Goal: Use online tool/utility: Use online tool/utility

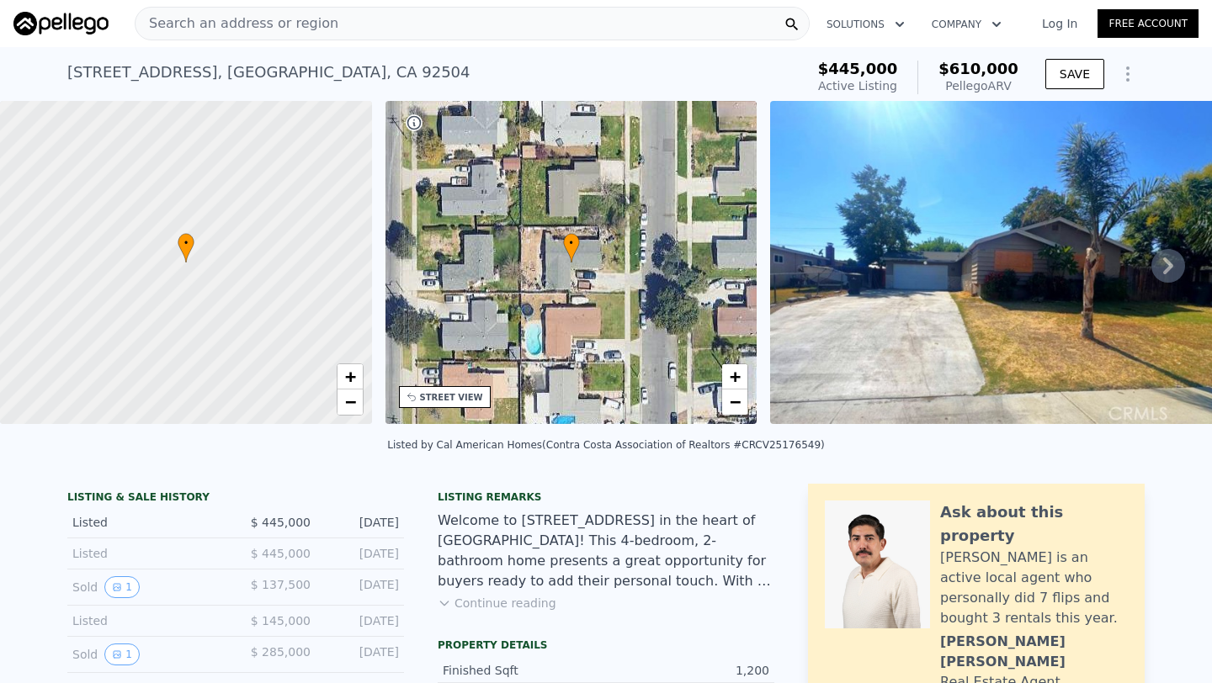
click at [252, 18] on span "Search an address or region" at bounding box center [236, 23] width 203 height 20
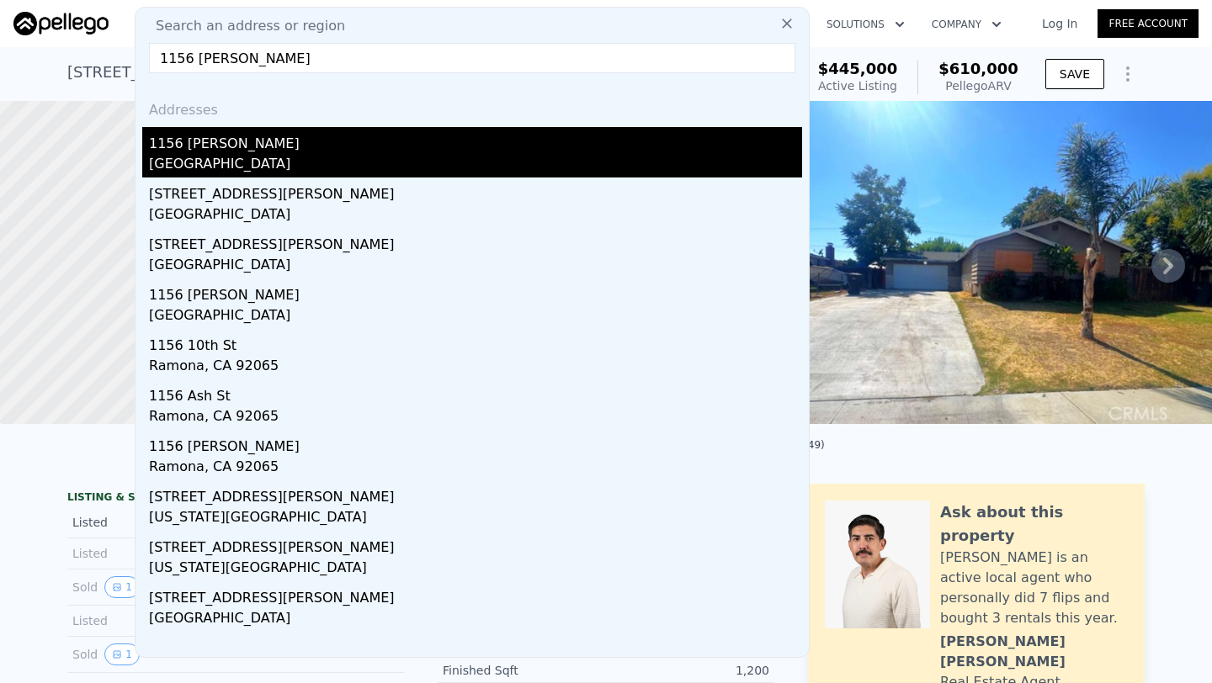
type input "1156 ramona ave"
click at [292, 140] on div "1156 [PERSON_NAME]" at bounding box center [475, 140] width 653 height 27
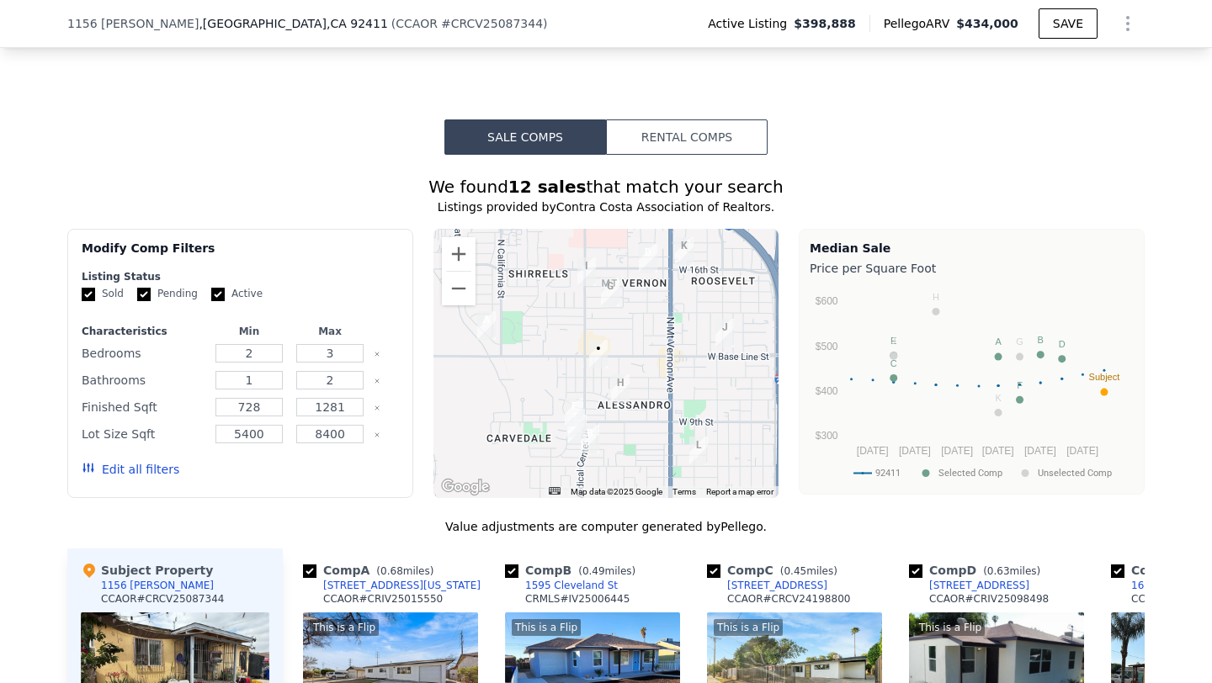
scroll to position [1117, 0]
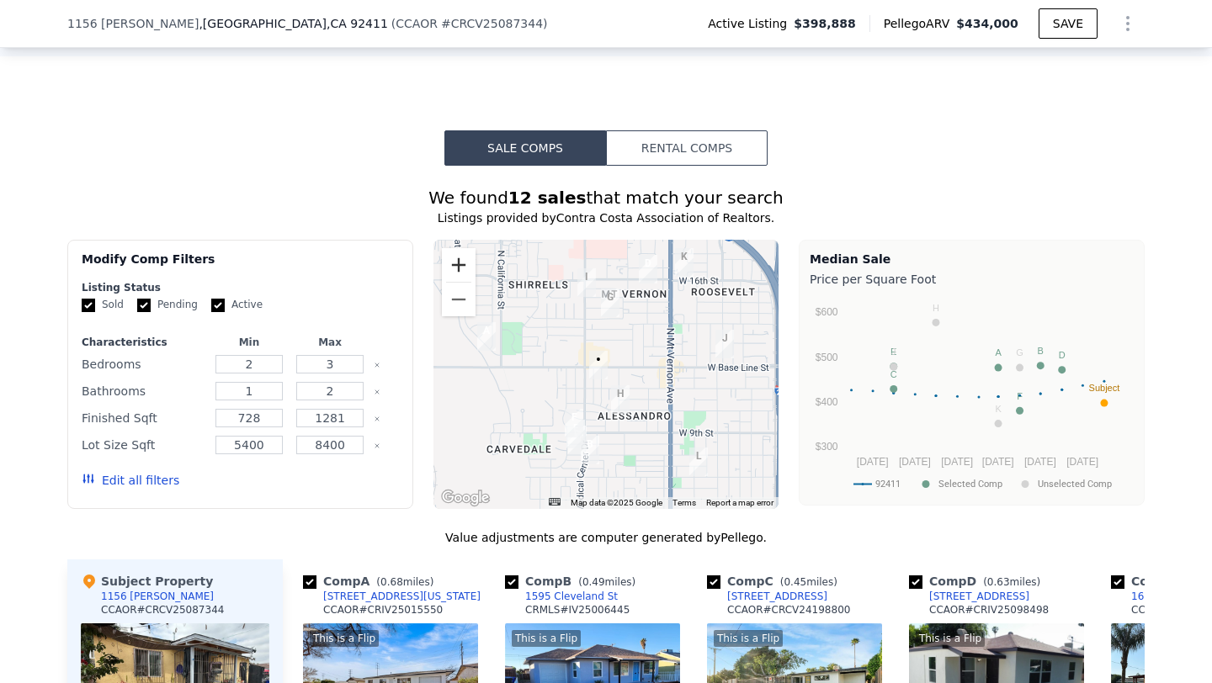
click at [465, 262] on button "Zoom in" at bounding box center [459, 265] width 34 height 34
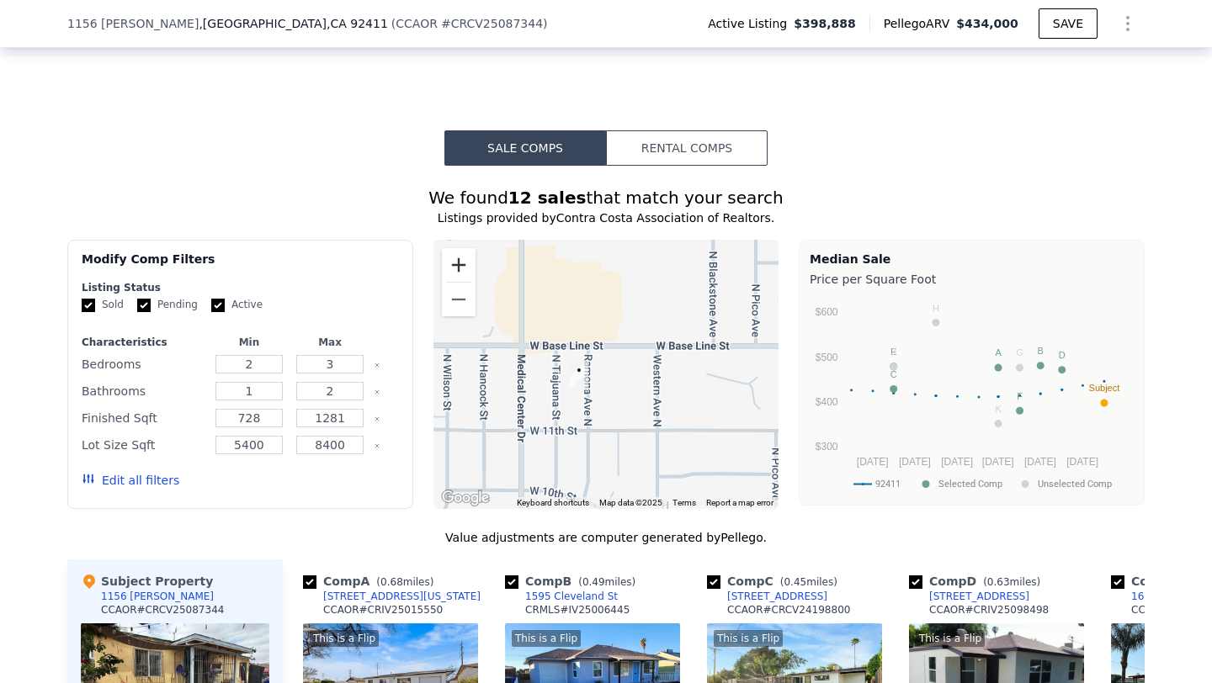
click at [465, 262] on button "Zoom in" at bounding box center [459, 265] width 34 height 34
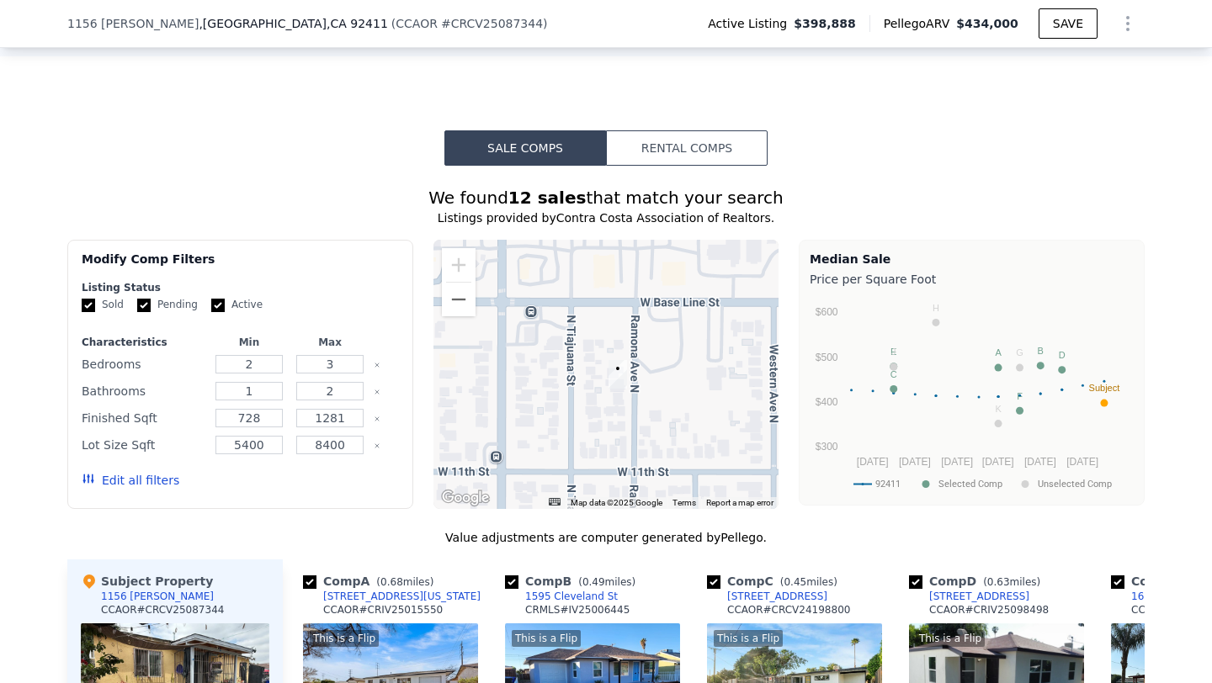
drag, startPoint x: 620, startPoint y: 374, endPoint x: 689, endPoint y: 358, distance: 70.8
click at [689, 358] on div at bounding box center [606, 374] width 346 height 269
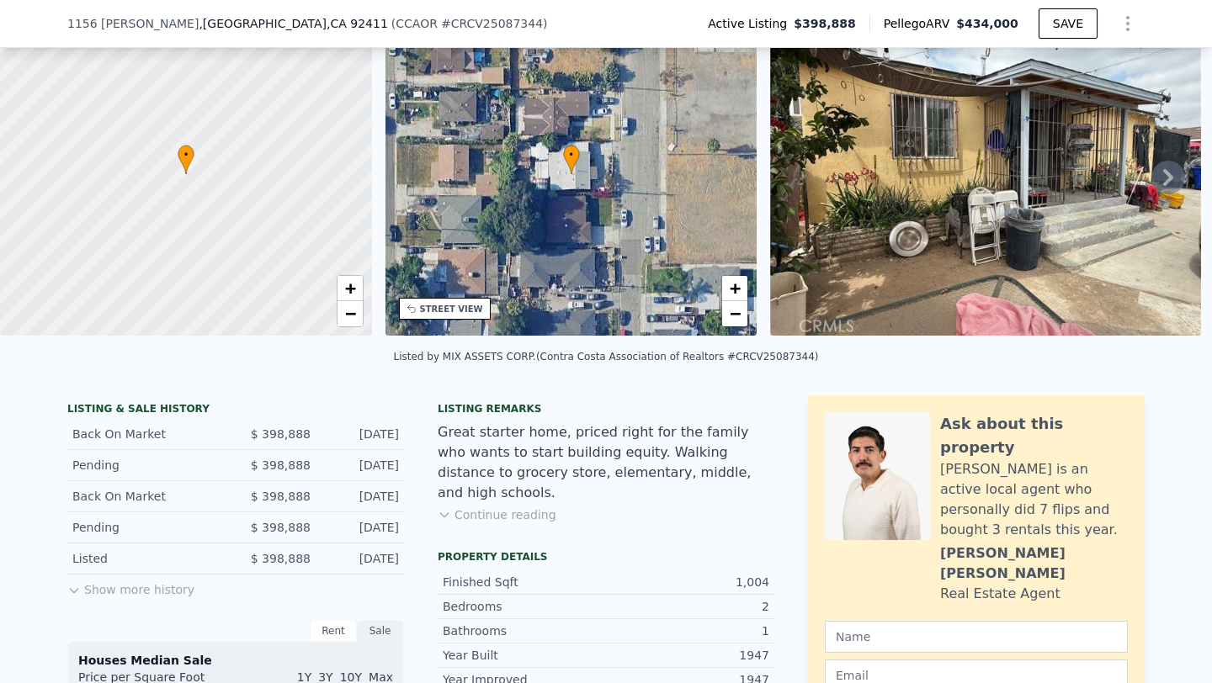
scroll to position [0, 0]
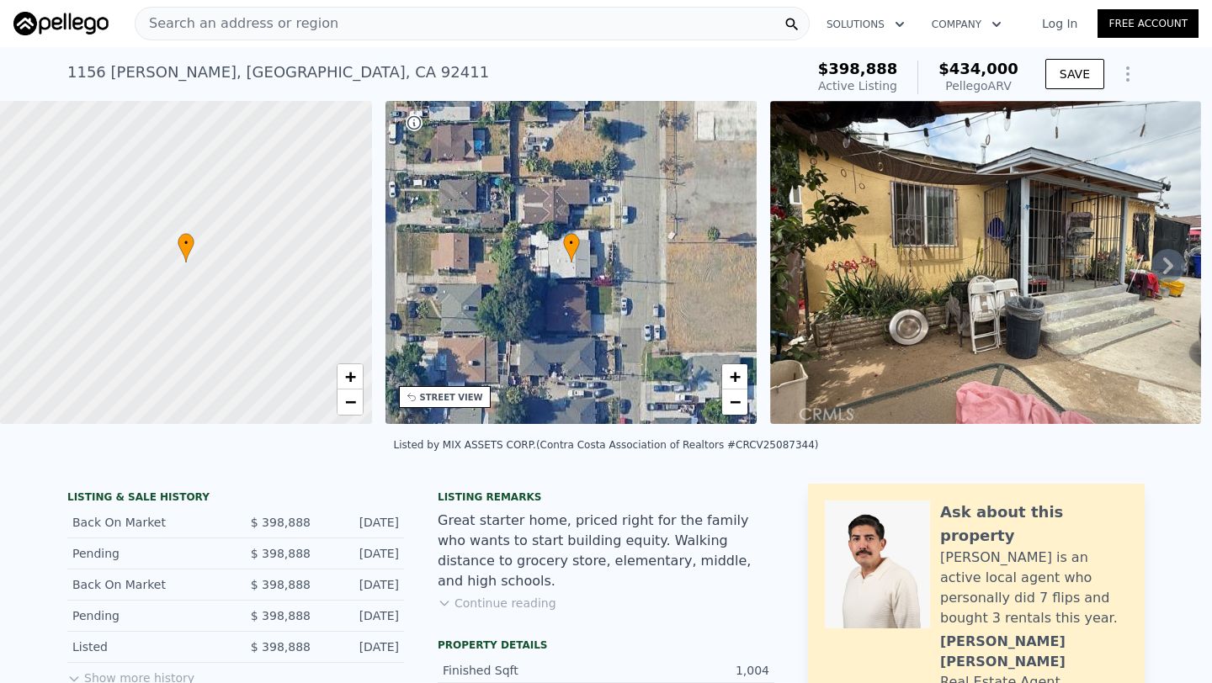
click at [141, 74] on div "1156 Ramona Ave , San Bernardino , CA 92411" at bounding box center [278, 73] width 422 height 24
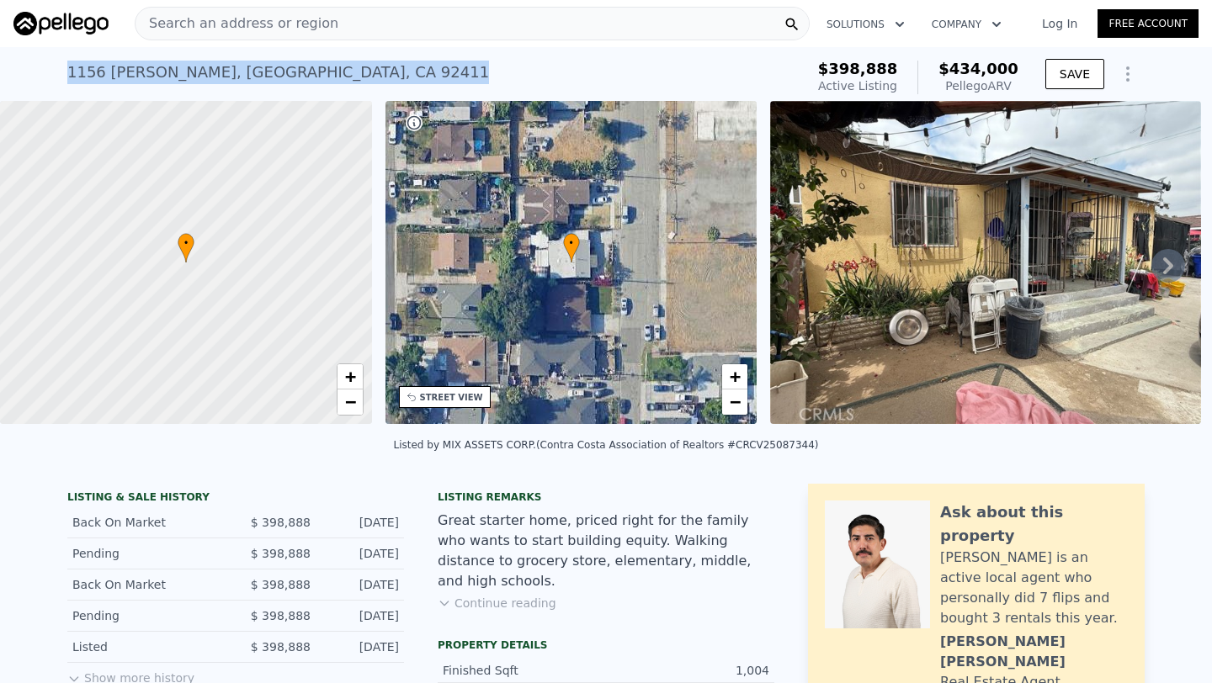
click at [141, 74] on div "1156 Ramona Ave , San Bernardino , CA 92411" at bounding box center [278, 73] width 422 height 24
copy div "1156 Ramona Ave , San Bernardino , CA 92411 Active at $398,888 (~ARV $434k )"
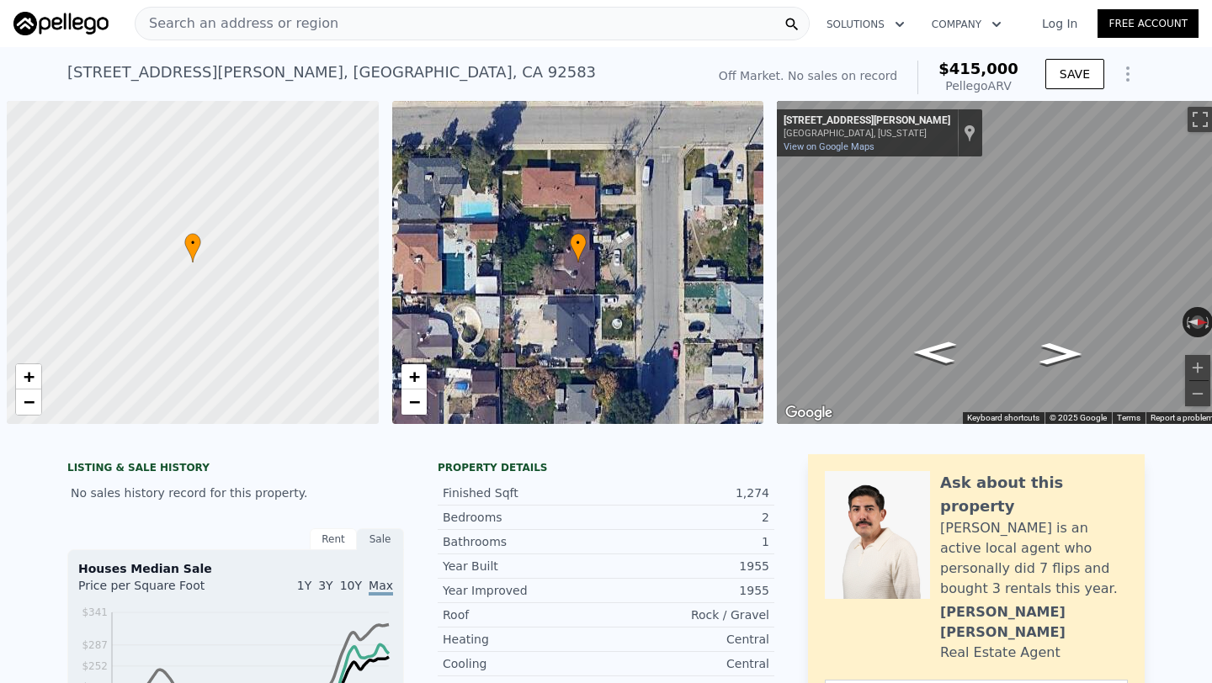
type input "$ 415,000"
type input "5"
type input "$ 0"
type input "$ 30,000"
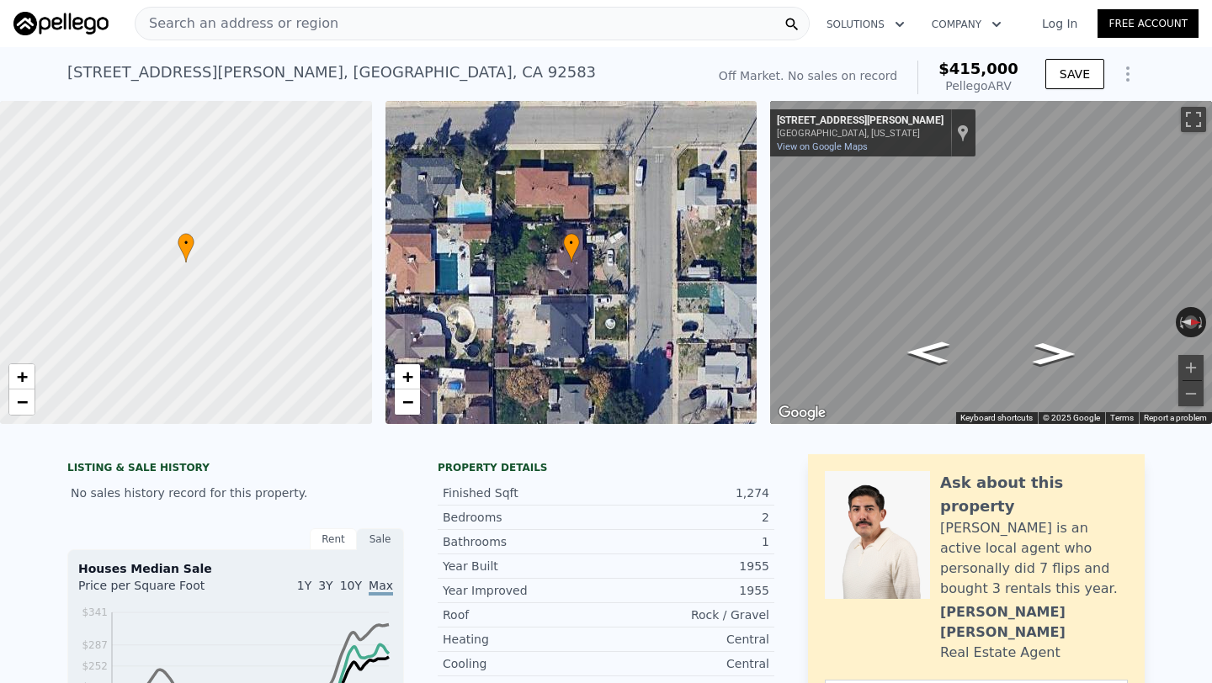
click at [274, 16] on span "Search an address or region" at bounding box center [236, 23] width 203 height 20
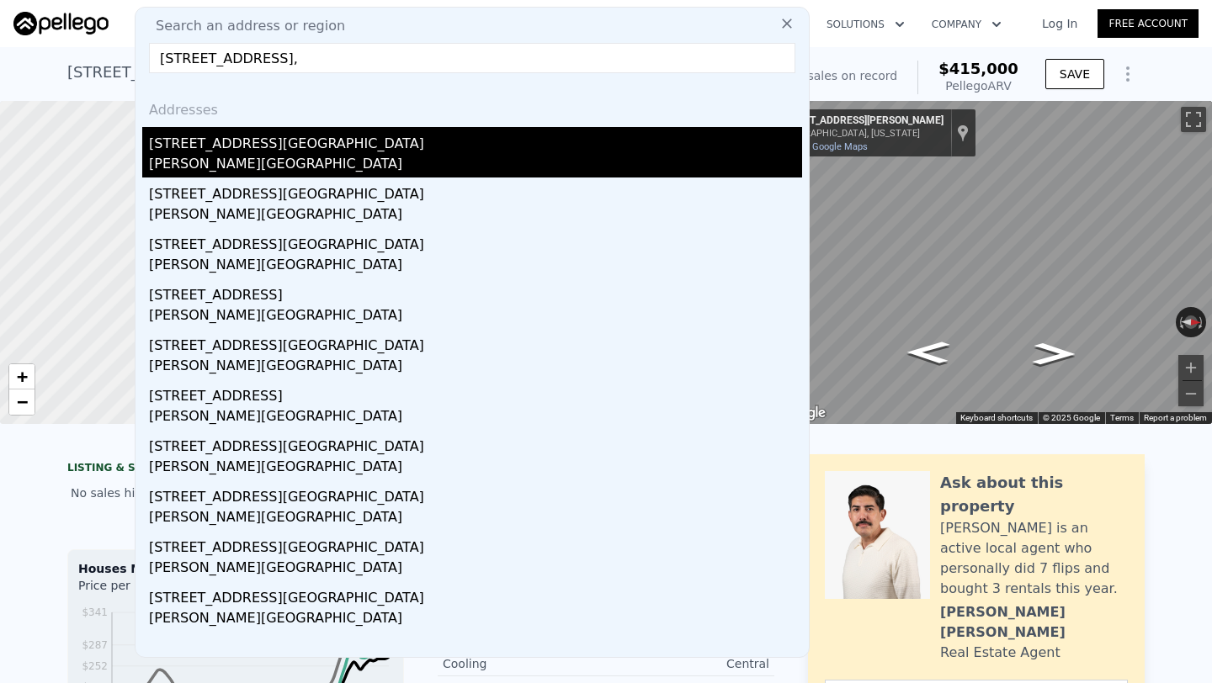
type input "[STREET_ADDRESS],"
click at [316, 158] on div "[PERSON_NAME][GEOGRAPHIC_DATA]" at bounding box center [475, 166] width 653 height 24
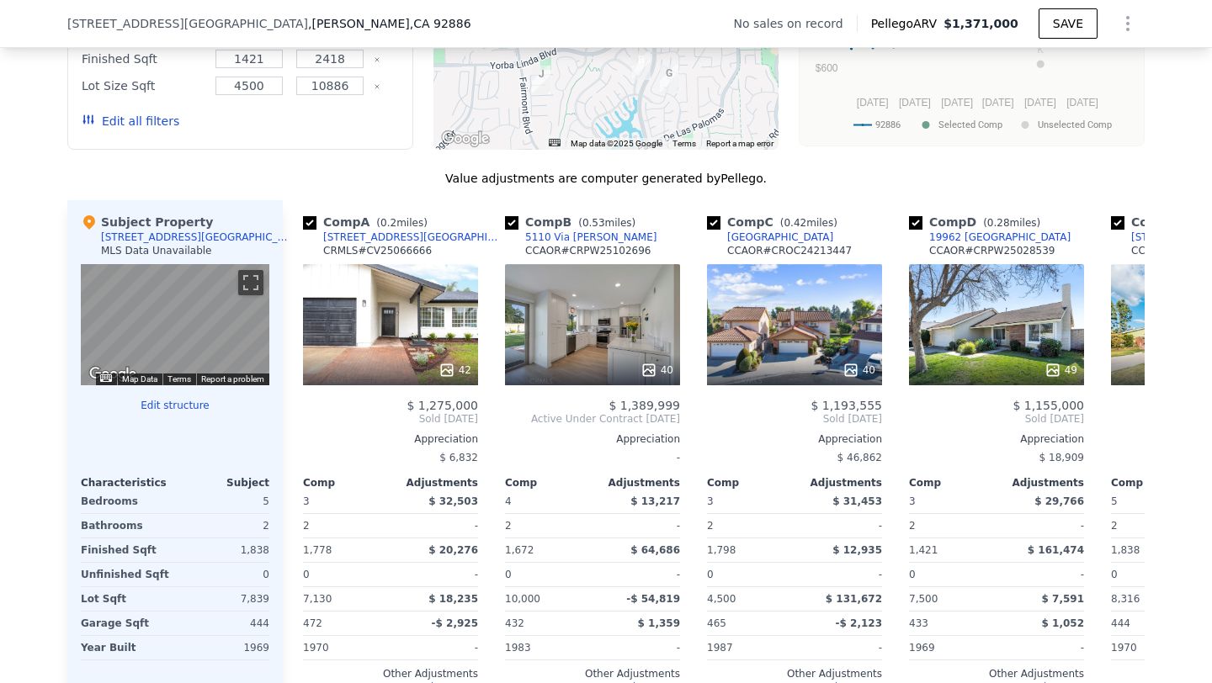
scroll to position [1487, 0]
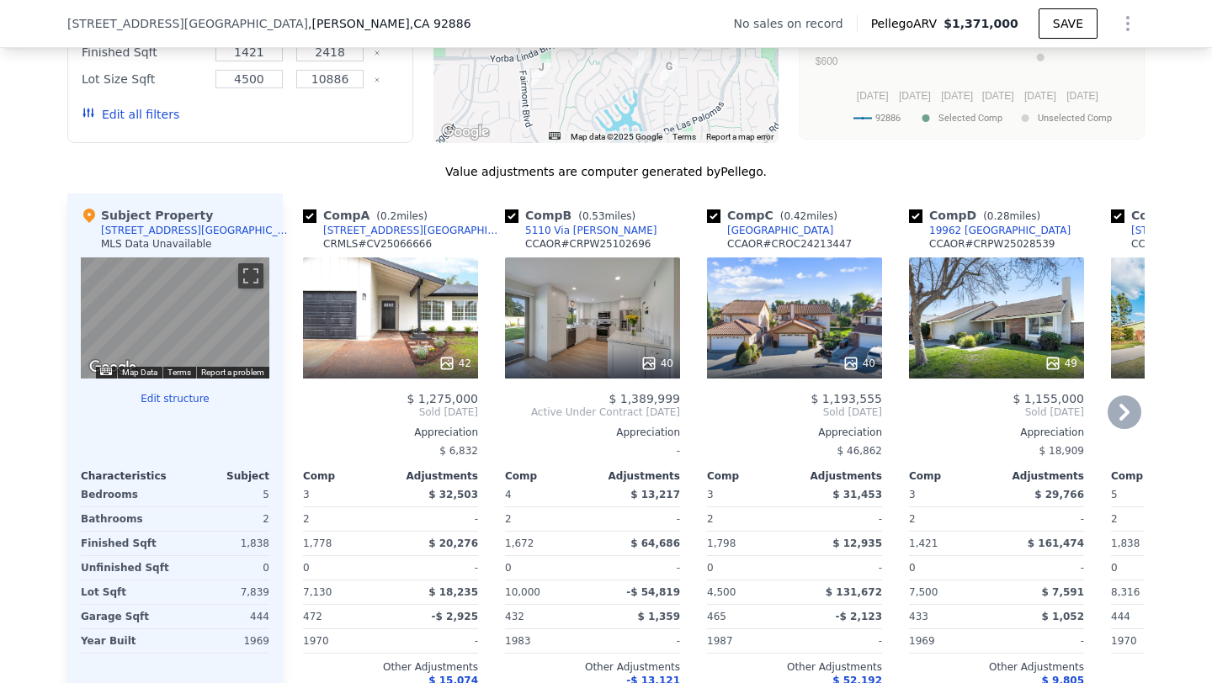
click at [427, 339] on div "42" at bounding box center [390, 317] width 175 height 121
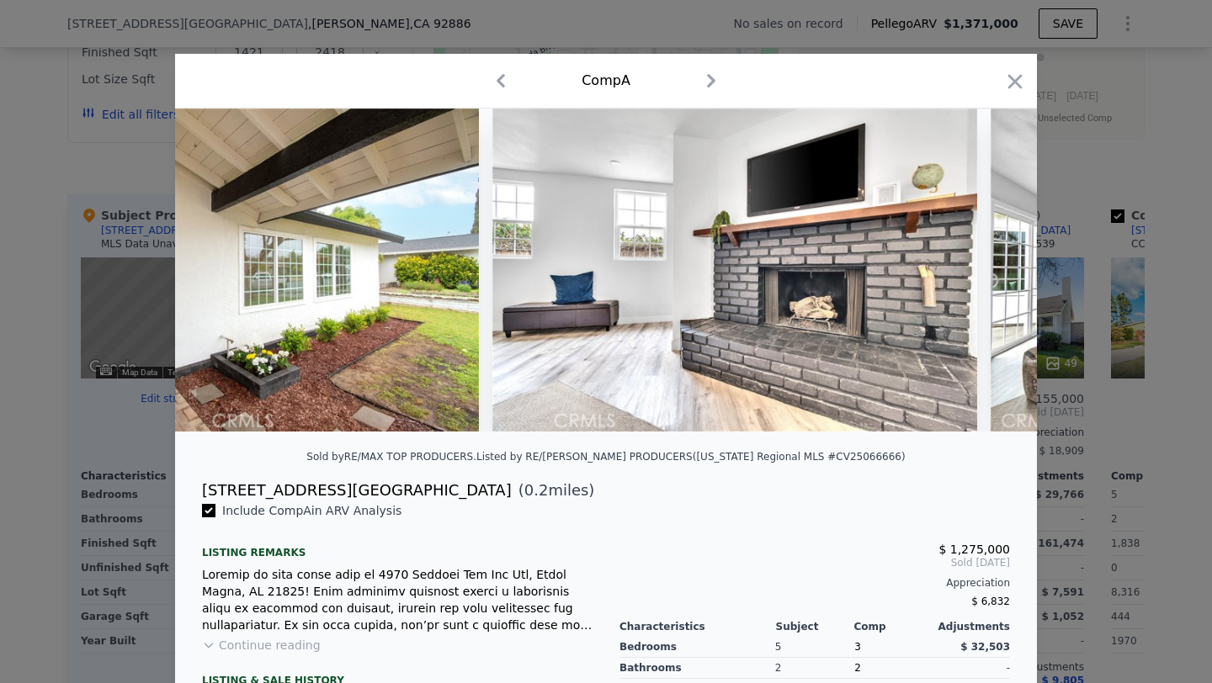
scroll to position [0, 1674]
click at [1015, 71] on icon "button" at bounding box center [1015, 82] width 24 height 24
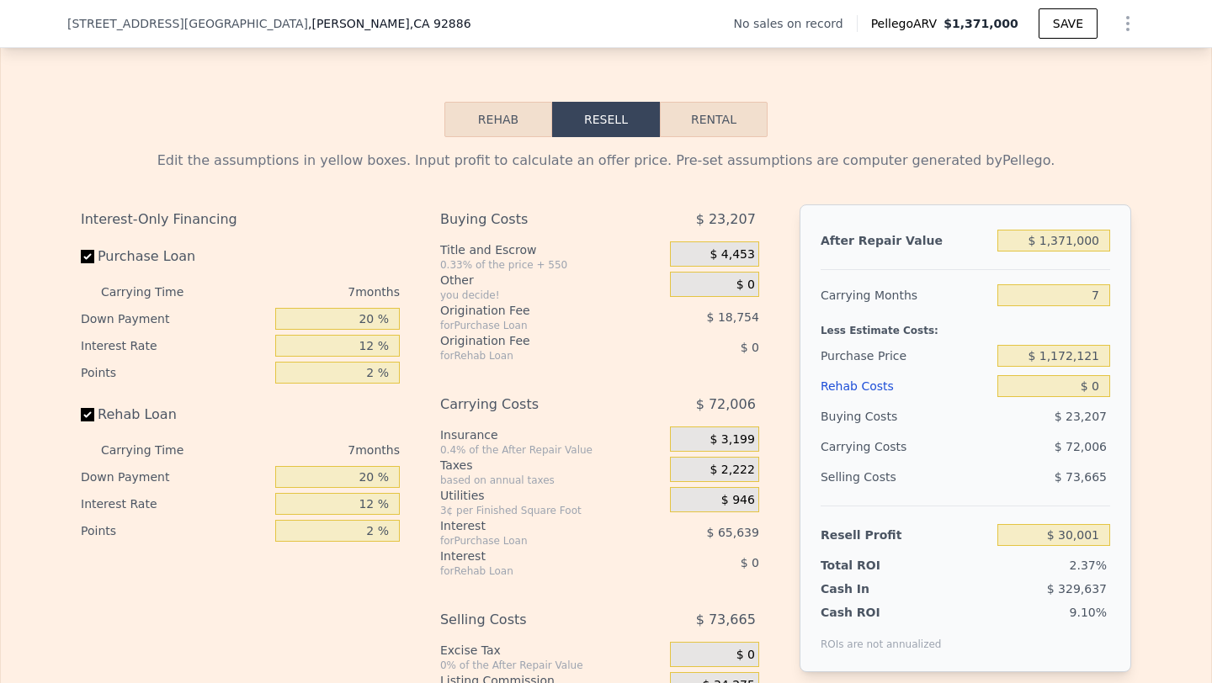
scroll to position [2306, 0]
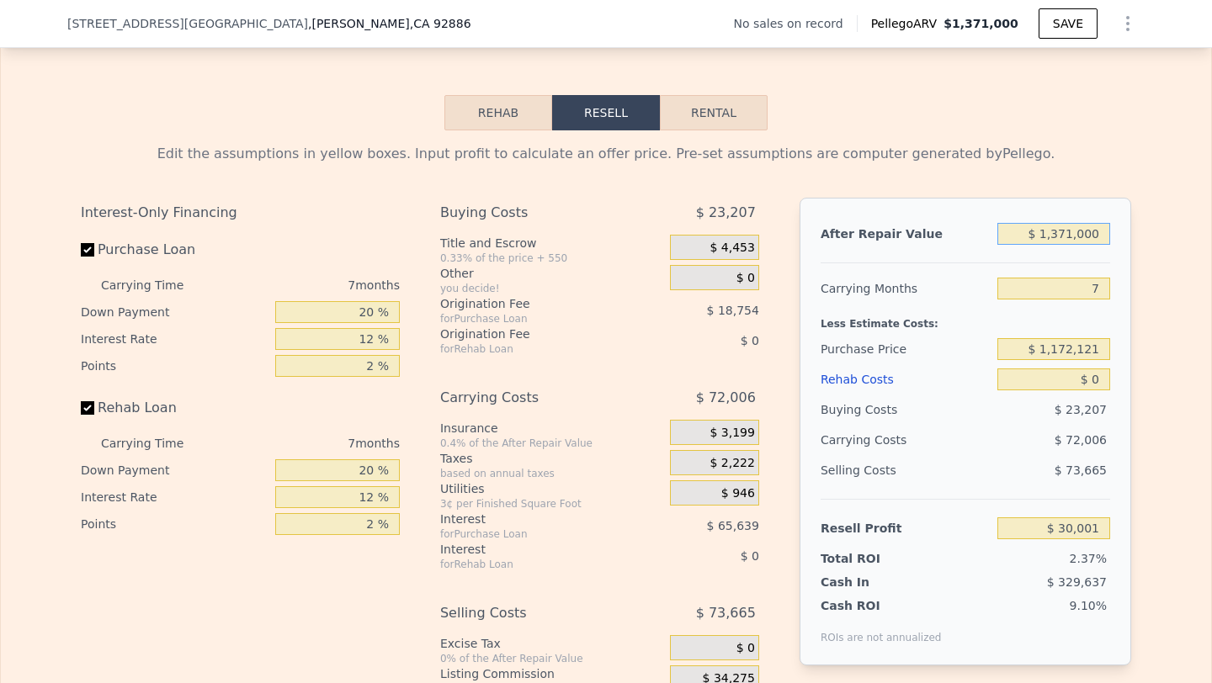
click at [1074, 225] on input "$ 1,371,000" at bounding box center [1053, 234] width 113 height 22
type input "$ 137,000"
type input "-$ 1,135,311"
type input "$ 13,000"
type input "-$ 1,252,408"
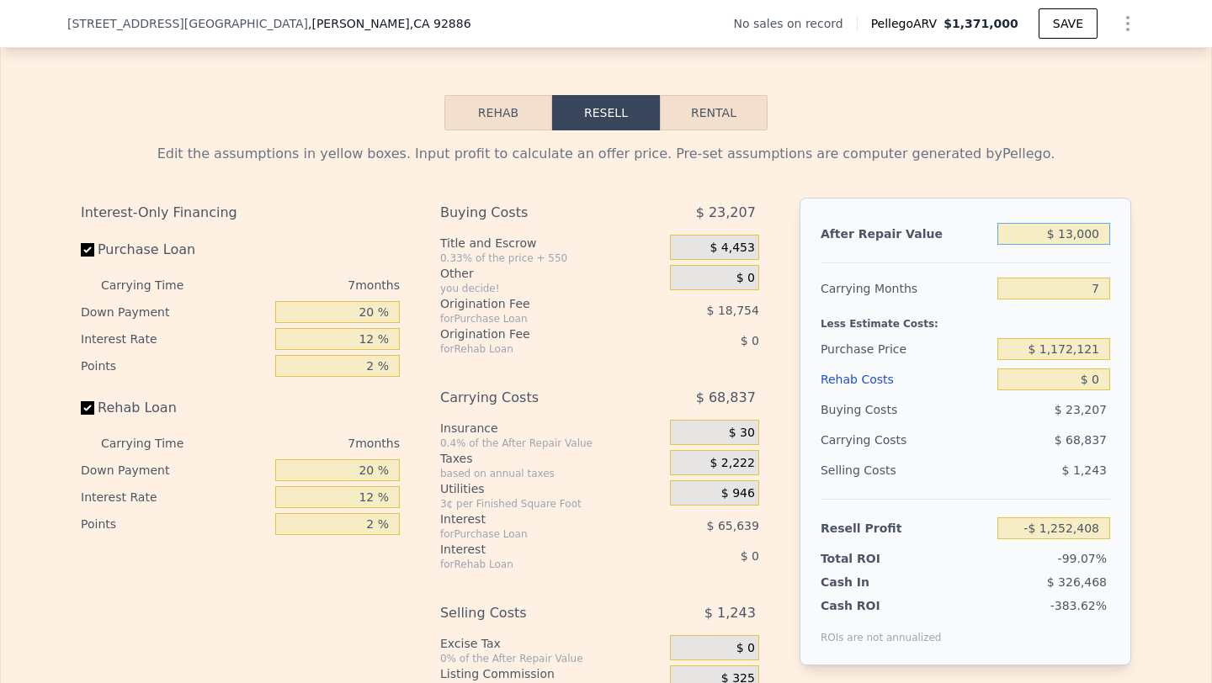
type input "$ 132,000"
type input "-$ 1,140,033"
type input "$ 1,325,000"
type input "-$ 13,439"
type input "$ 1,325,000"
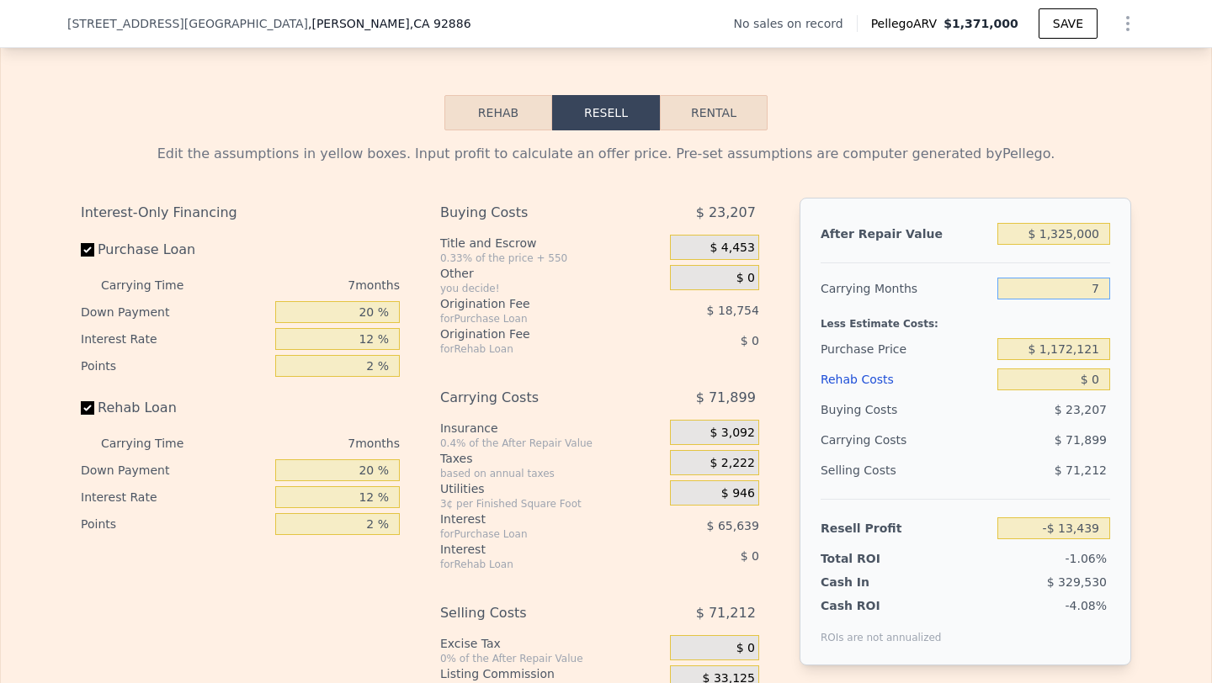
click at [1102, 286] on input "7" at bounding box center [1053, 289] width 113 height 22
type input "6"
type input "-$ 3,168"
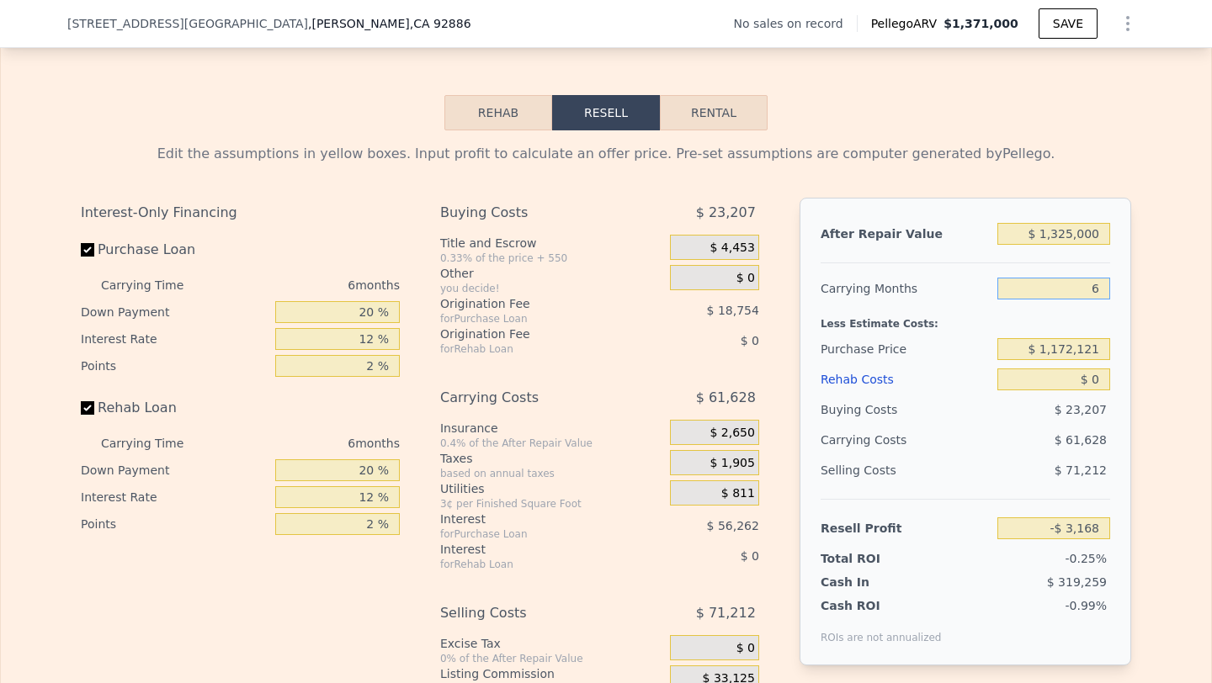
type input "6"
click at [1083, 346] on input "$ 1,172,121" at bounding box center [1053, 349] width 113 height 22
type input "$ 950,000"
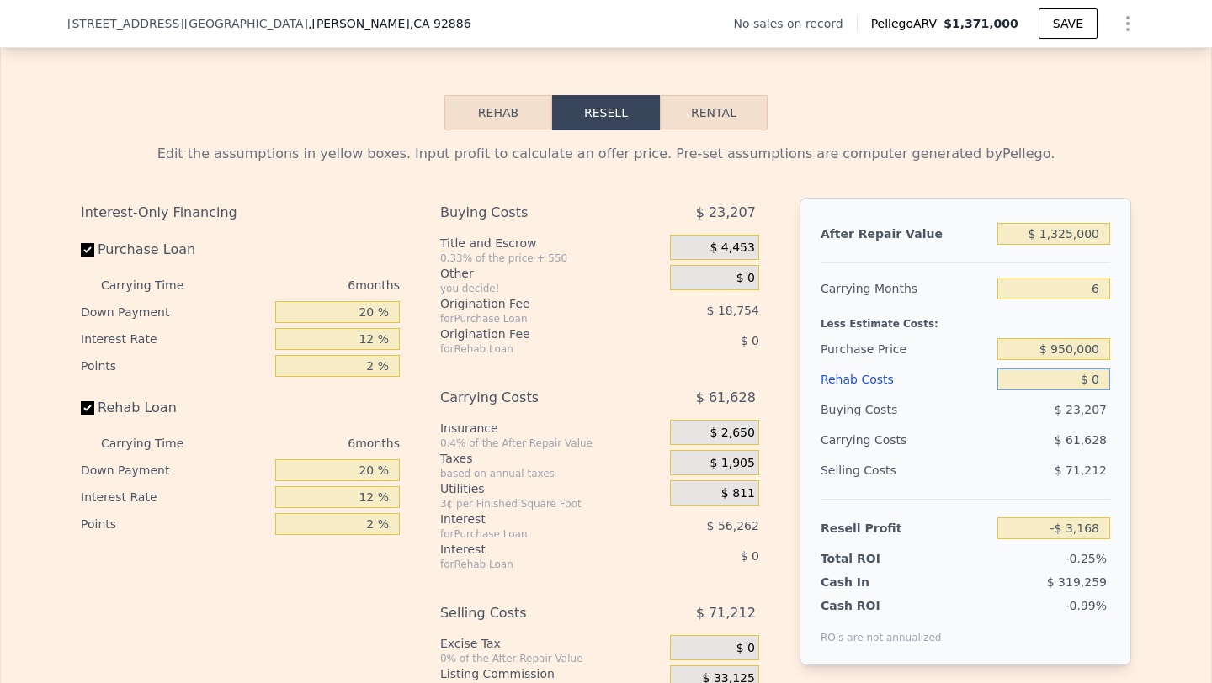
click at [1100, 378] on input "$ 0" at bounding box center [1053, 380] width 113 height 22
type input "$ 233,908"
click at [1100, 378] on input "$ 0" at bounding box center [1053, 380] width 113 height 22
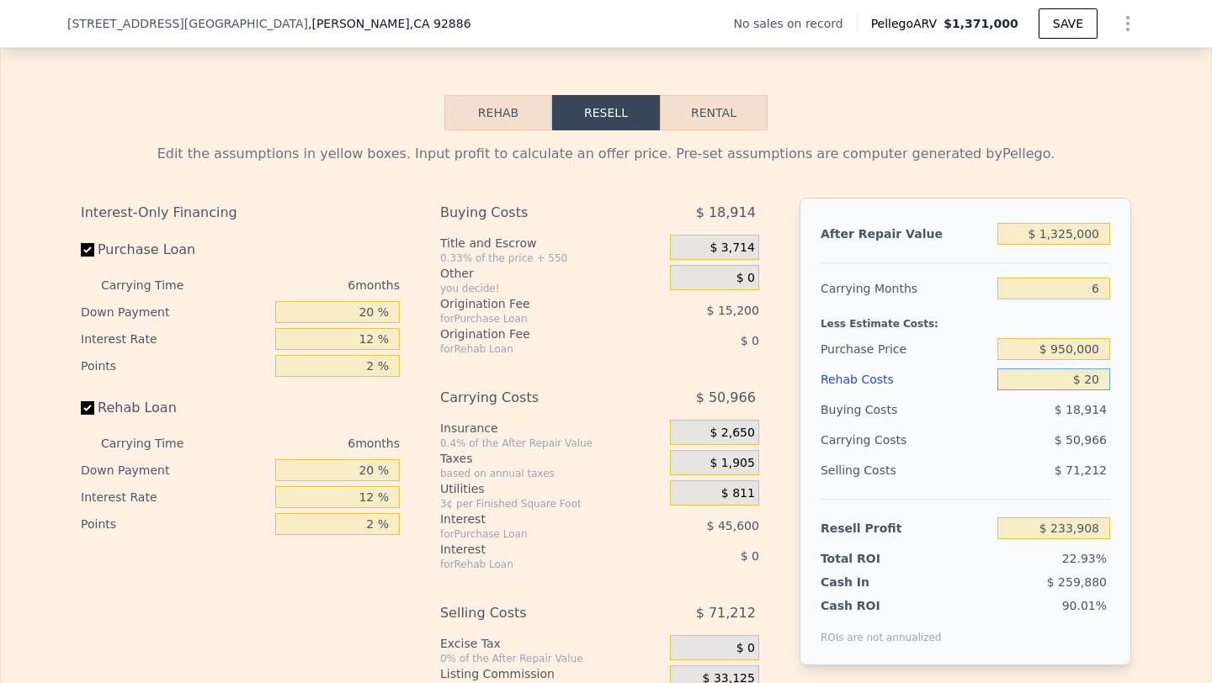
type input "$ 200"
type input "$ 233,693"
type input "$ 2,000"
type input "$ 231,780"
type input "$ 20,000"
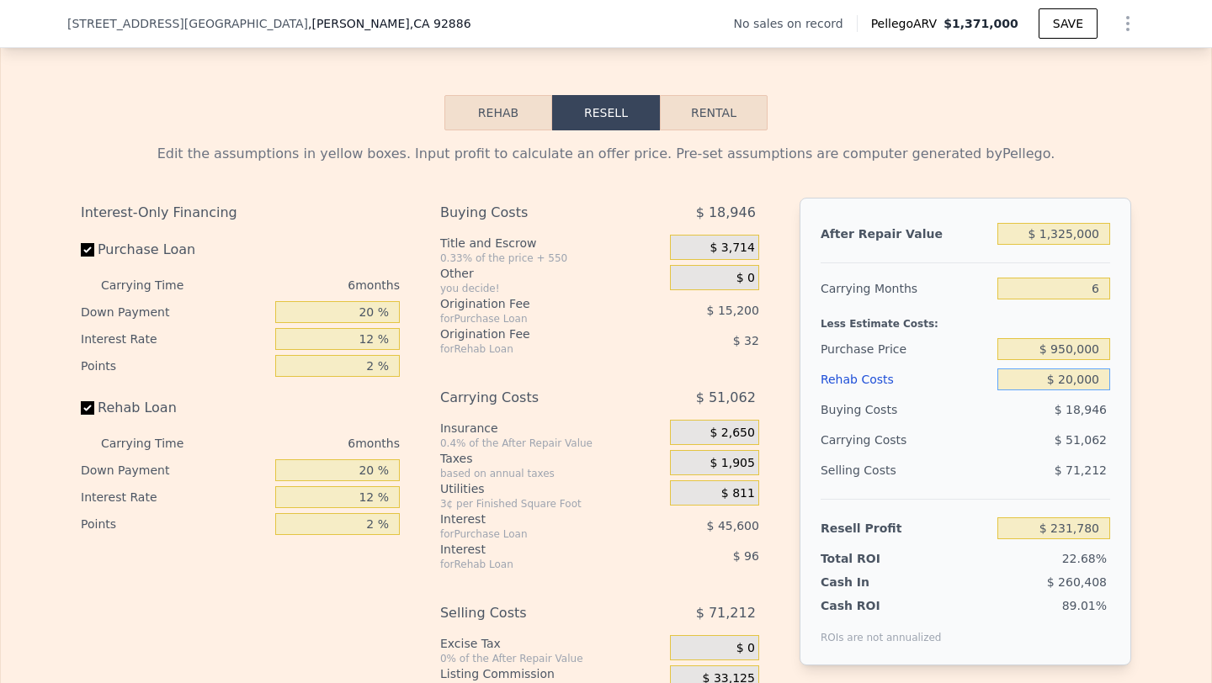
type input "$ 212,628"
type input "$ 200,000"
type input "$ 21,108"
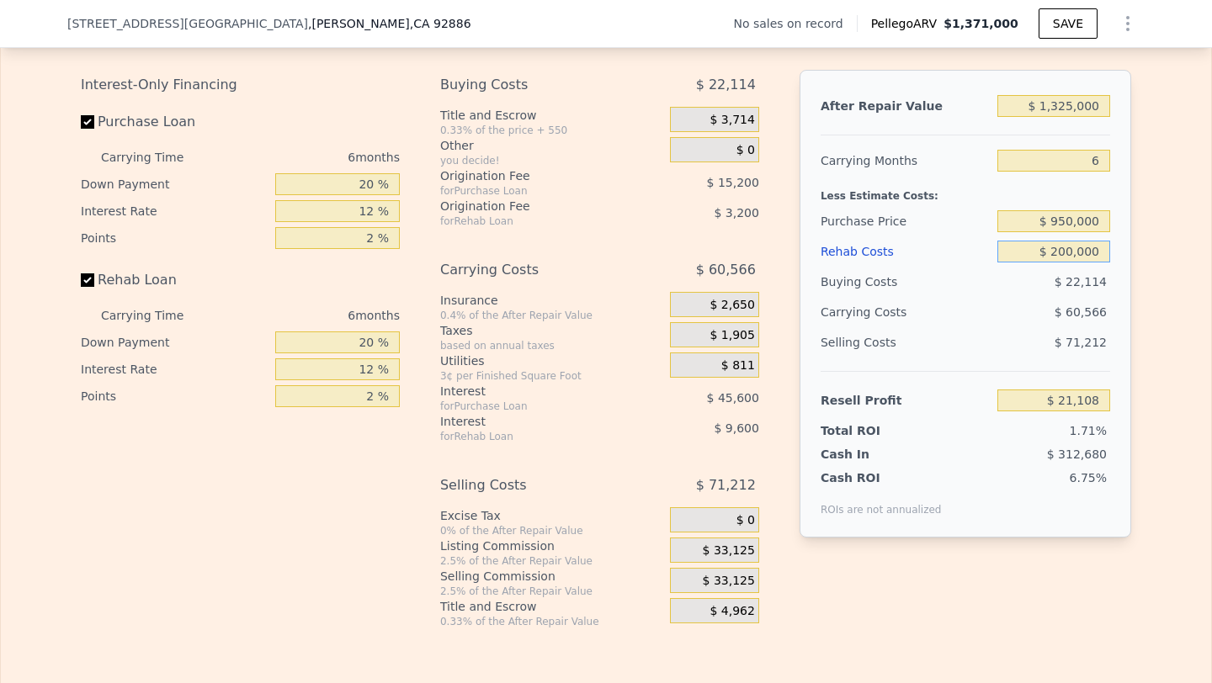
scroll to position [2444, 0]
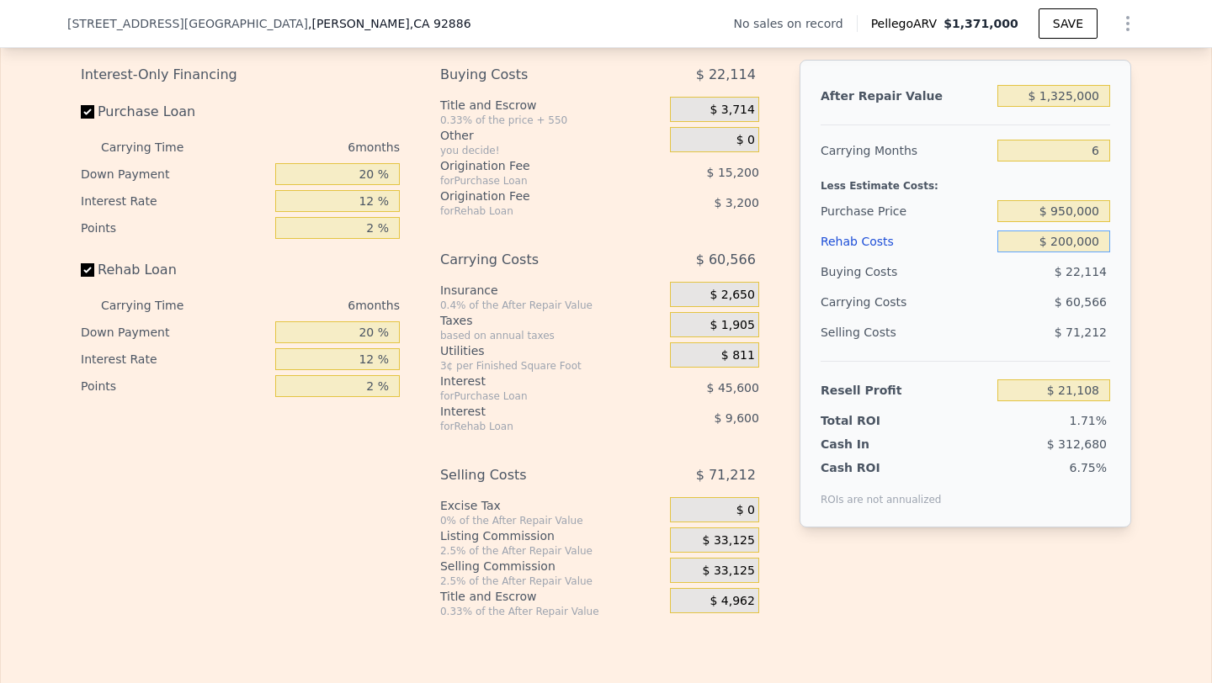
type input "$ 200,000"
click at [717, 566] on span "$ 33,125" at bounding box center [729, 571] width 52 height 15
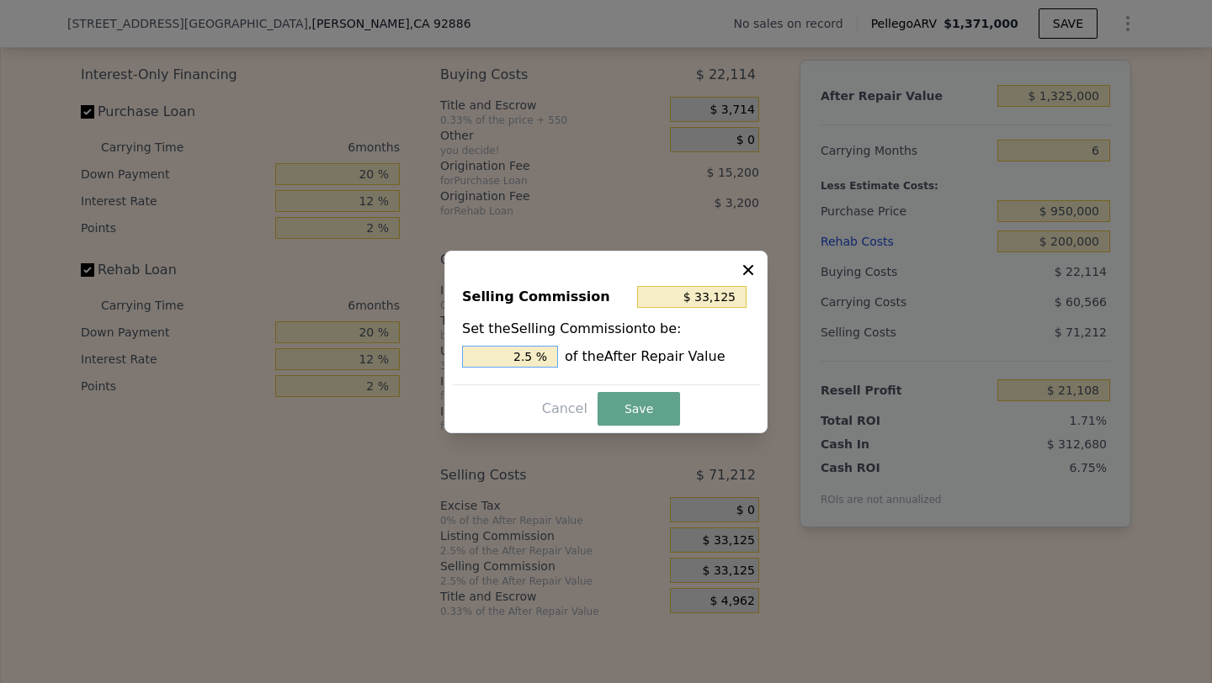
click at [506, 355] on input "2.5 %" at bounding box center [510, 357] width 96 height 22
type input "$ 0"
type input "0 %"
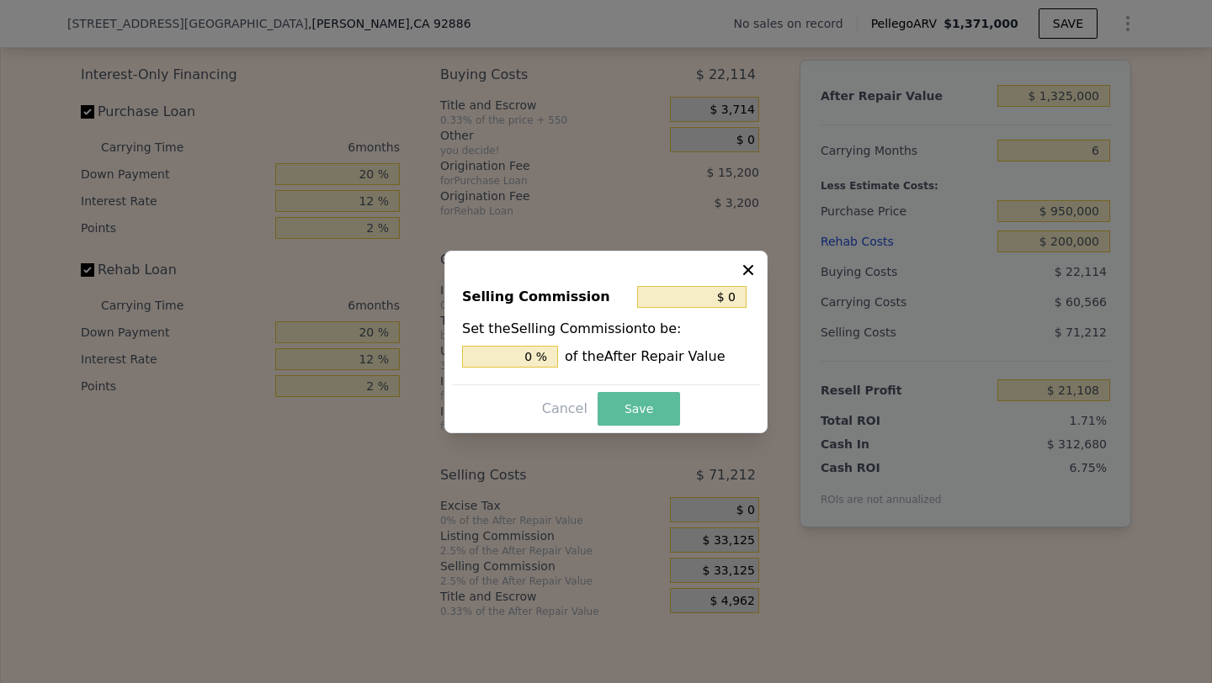
click at [640, 413] on button "Save" at bounding box center [638, 409] width 82 height 34
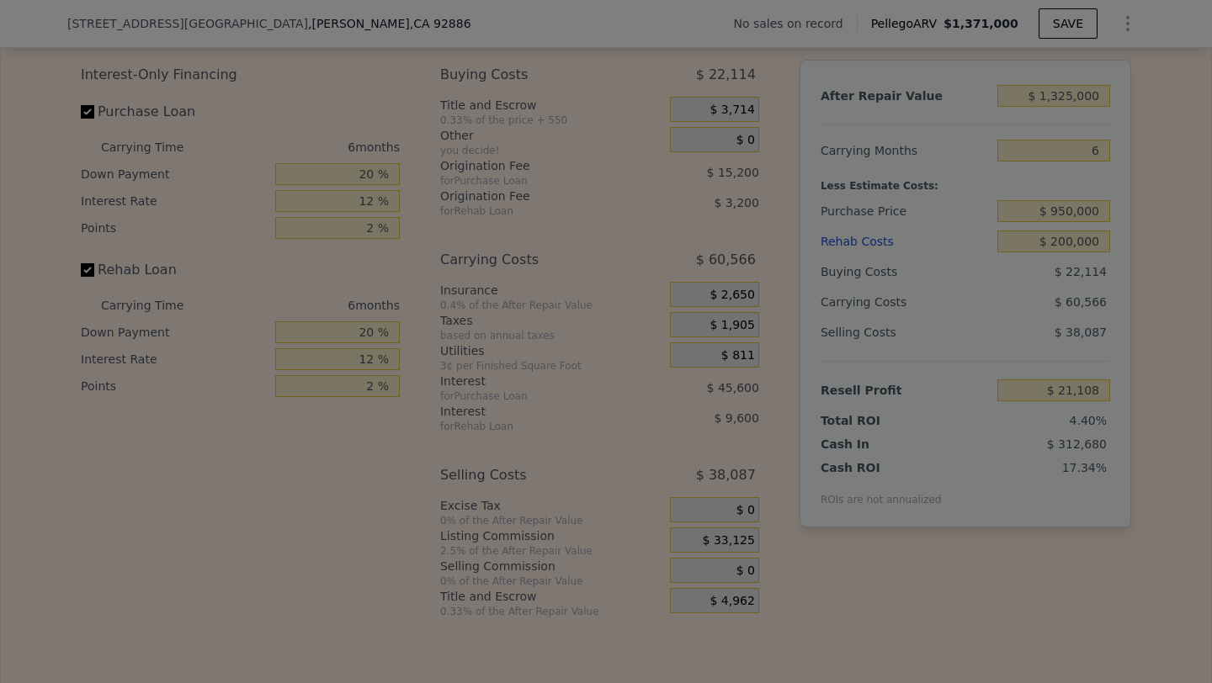
type input "$ 54,233"
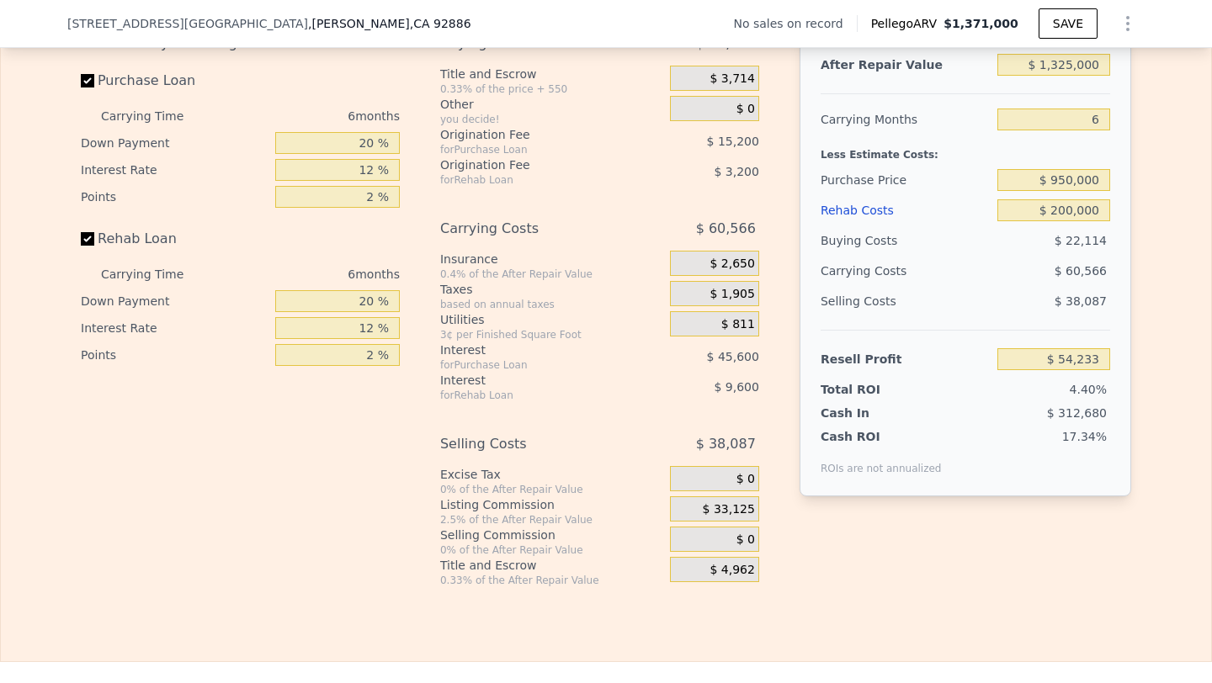
scroll to position [2390, 0]
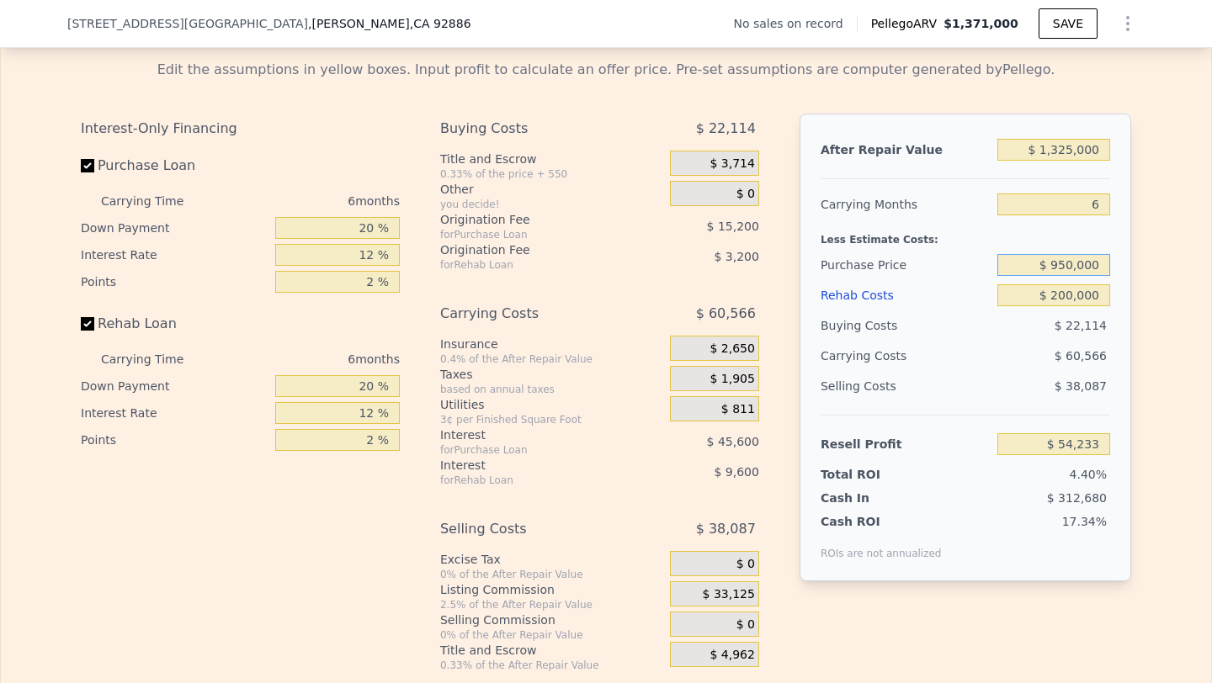
click at [1072, 265] on input "$ 950,000" at bounding box center [1053, 265] width 113 height 22
type input "$ 925,000"
click at [989, 331] on div "Buying Costs $ 22,114" at bounding box center [964, 325] width 289 height 30
type input "$ 80,917"
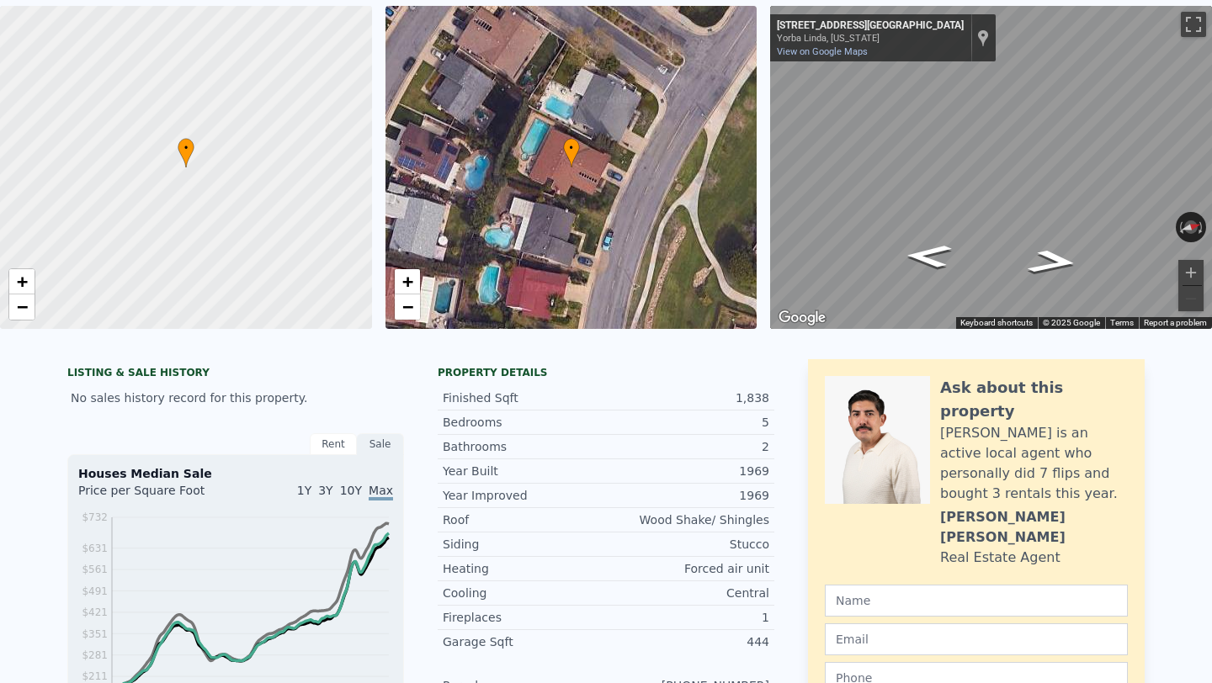
scroll to position [81, 0]
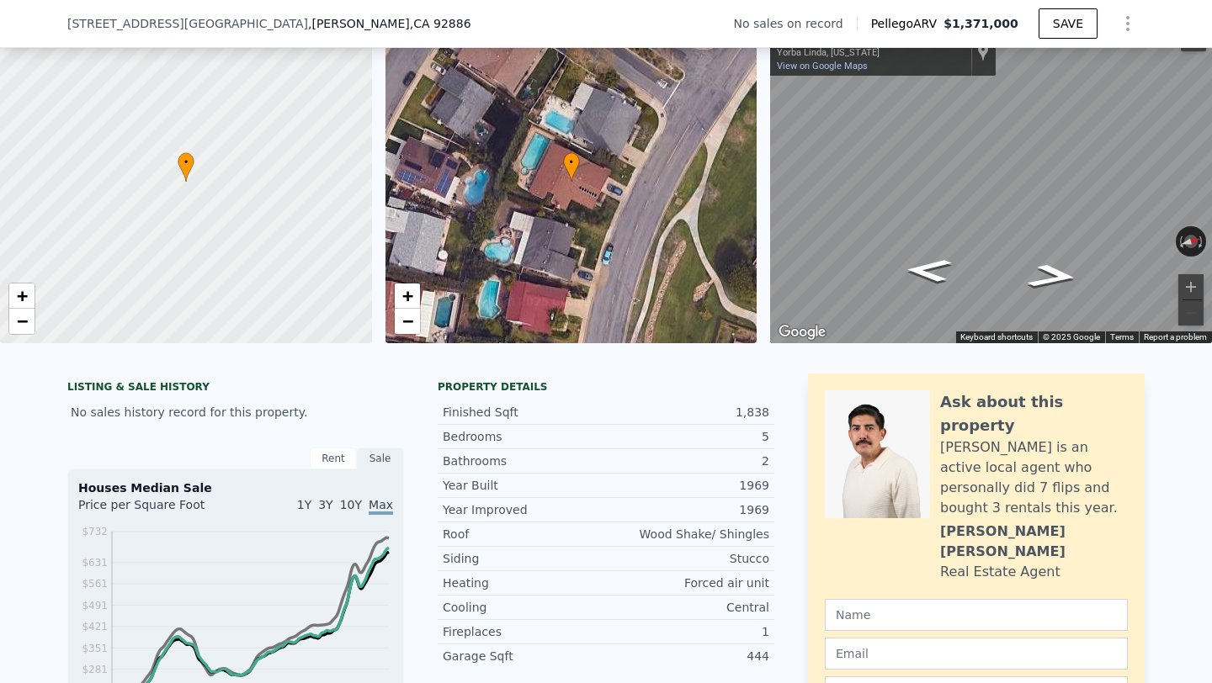
type input "$ 1,371,000"
type input "7"
type input "$ 0"
type input "$ 30,001"
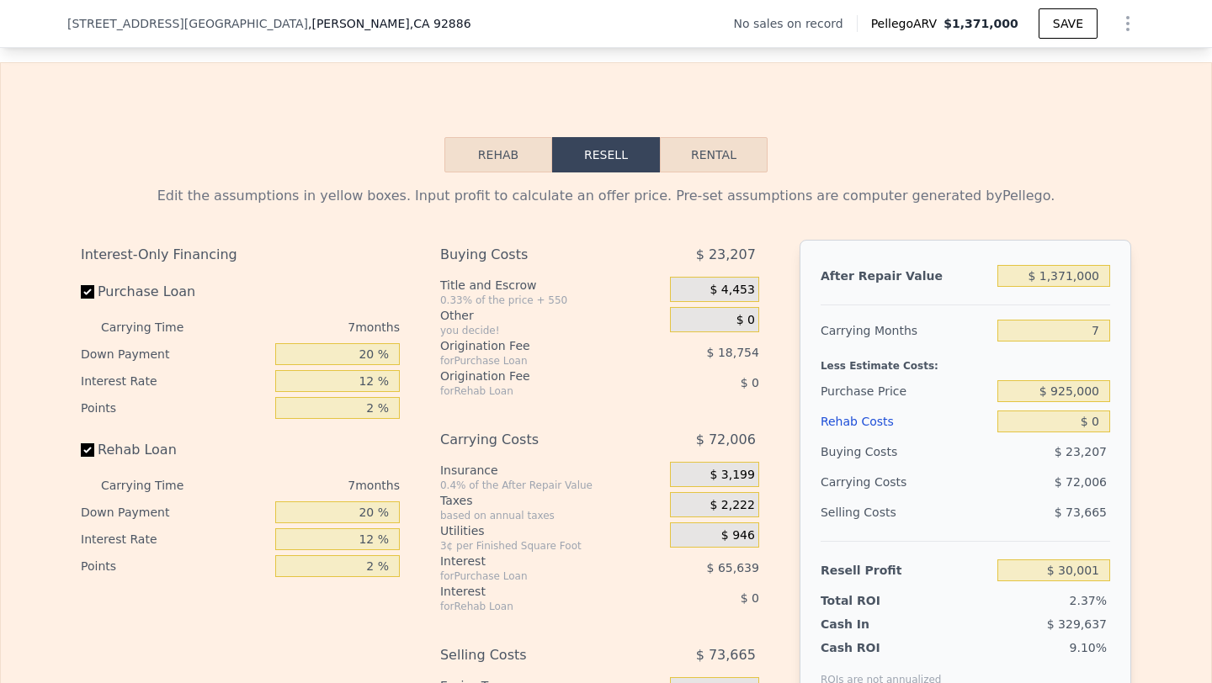
scroll to position [2277, 0]
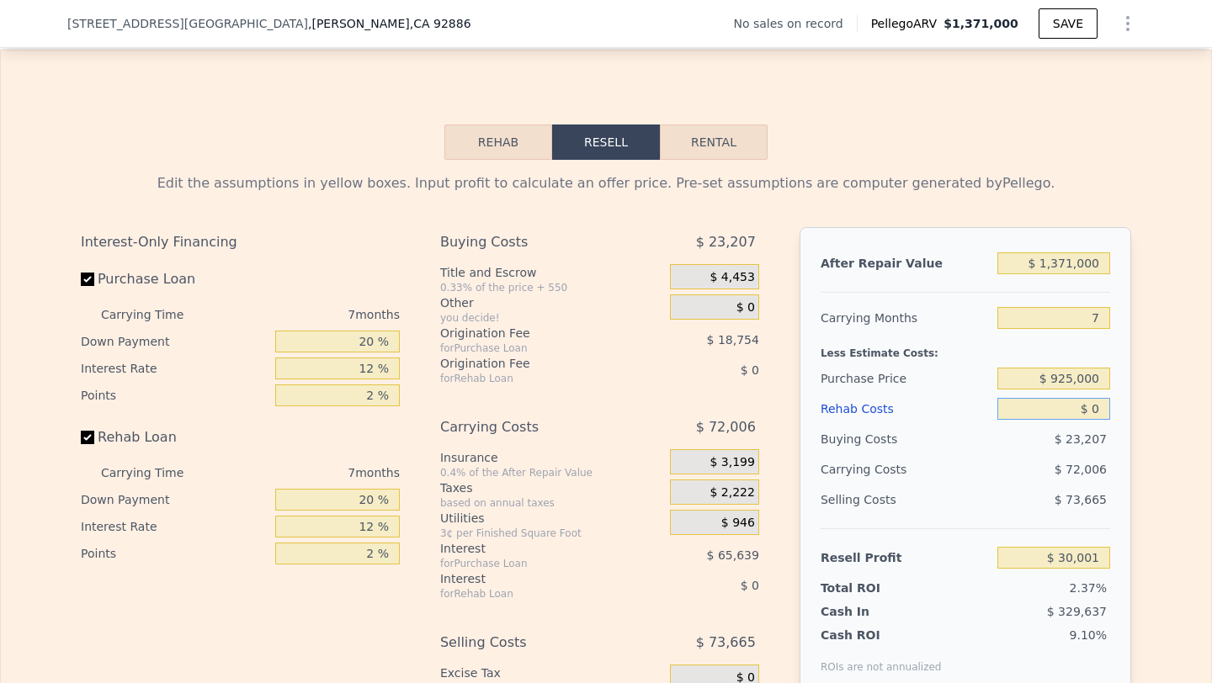
click at [1071, 402] on input "$ 0" at bounding box center [1053, 409] width 113 height 22
type input "$ 2"
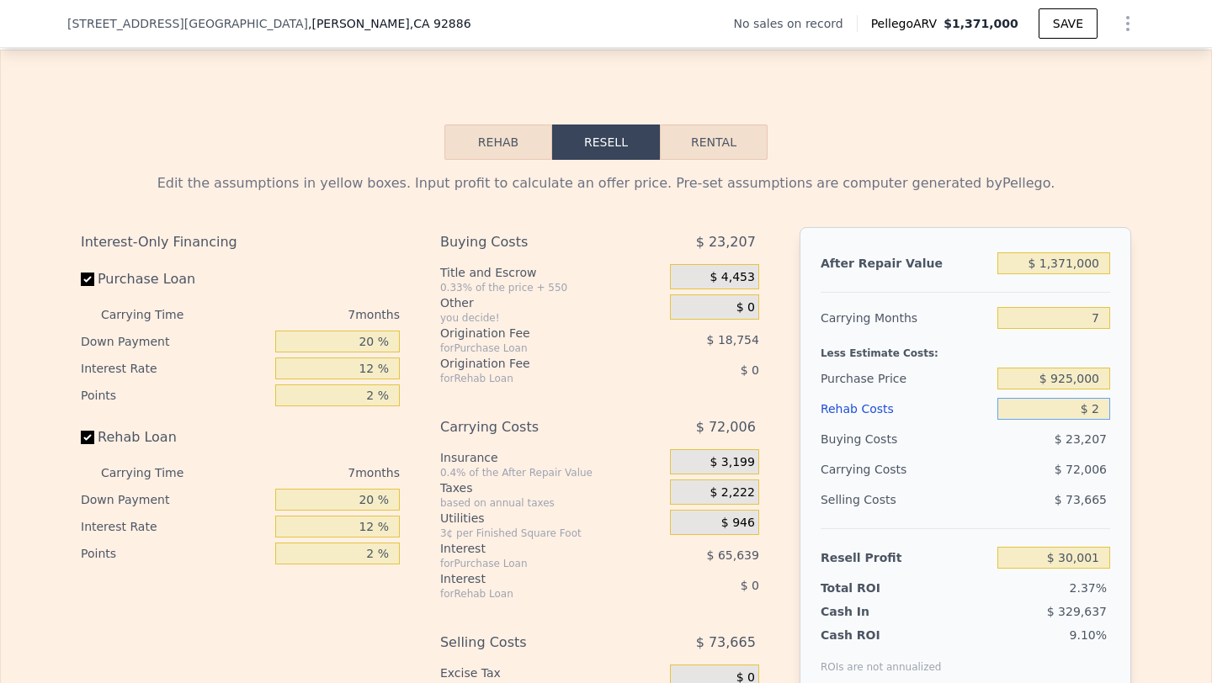
type input "$ 29,999"
type input "$ 20"
type input "$ 29,981"
type input "$ 20,000"
type input "$ 8,561"
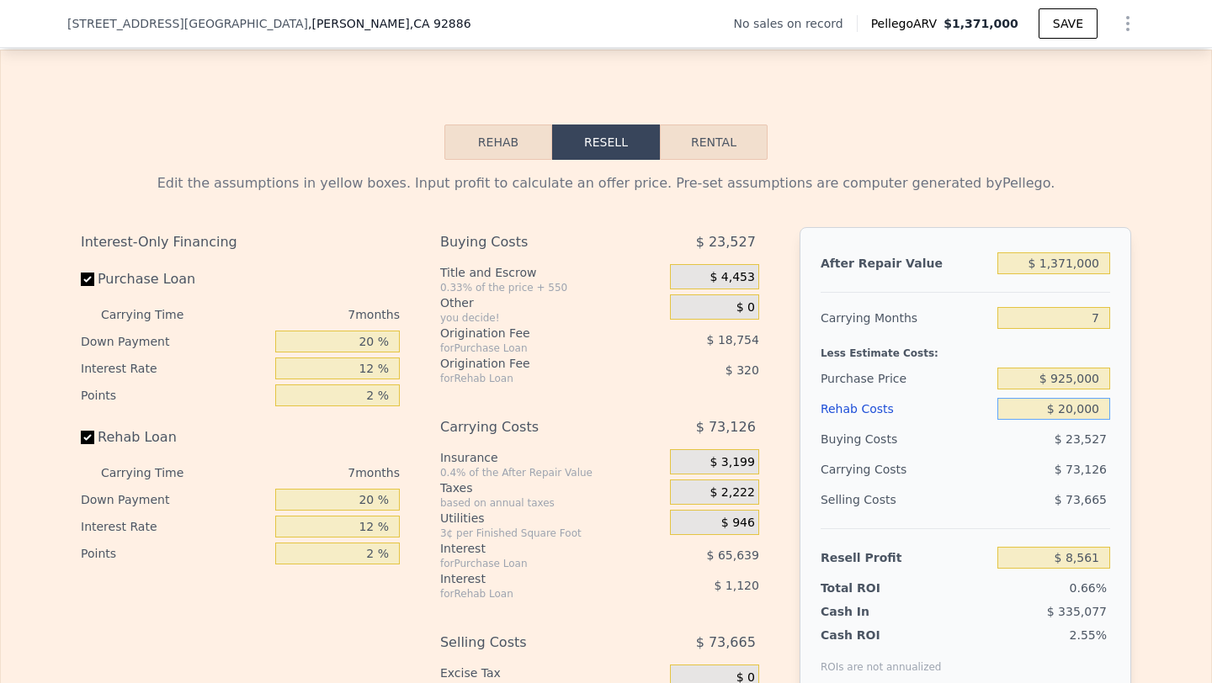
type input "$ 200,000"
type input "-$ 184,399"
type input "$ 200,000"
click at [1096, 381] on input "$ 925,000" at bounding box center [1053, 379] width 113 height 22
type input "$ 925,000"
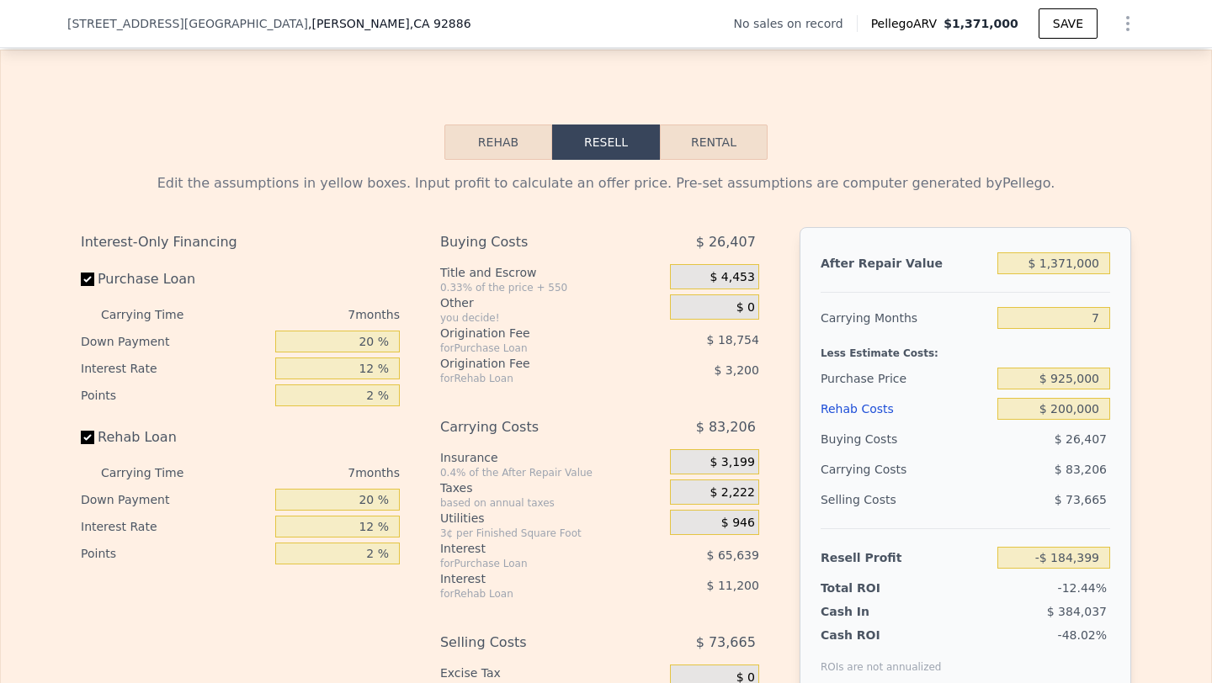
click at [932, 534] on div "Resell Profit -$ 184,399" at bounding box center [964, 550] width 289 height 45
type input "$ 81,338"
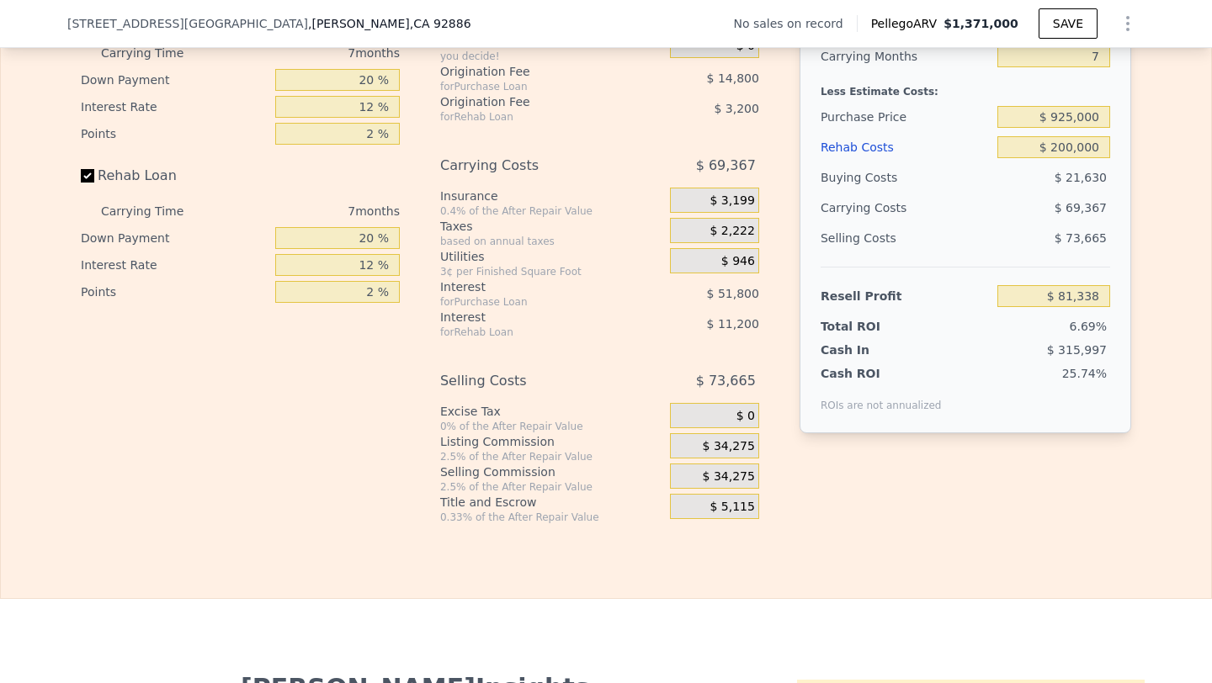
scroll to position [2571, 0]
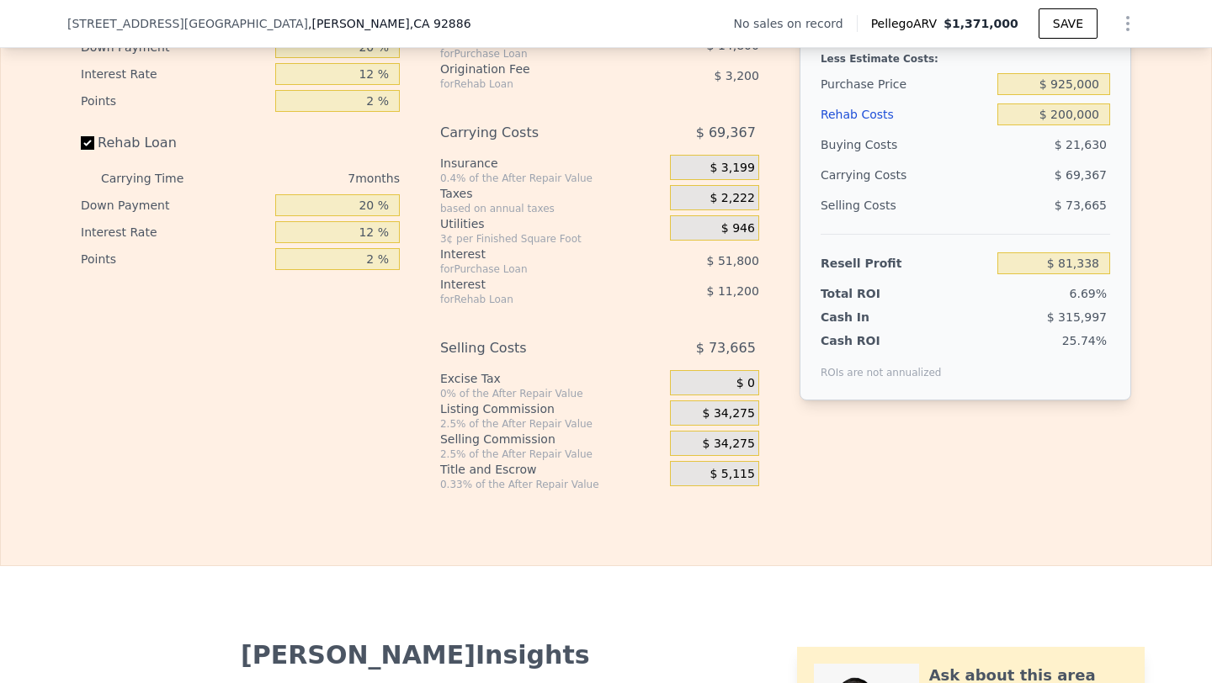
click at [741, 439] on span "$ 34,275" at bounding box center [729, 444] width 52 height 15
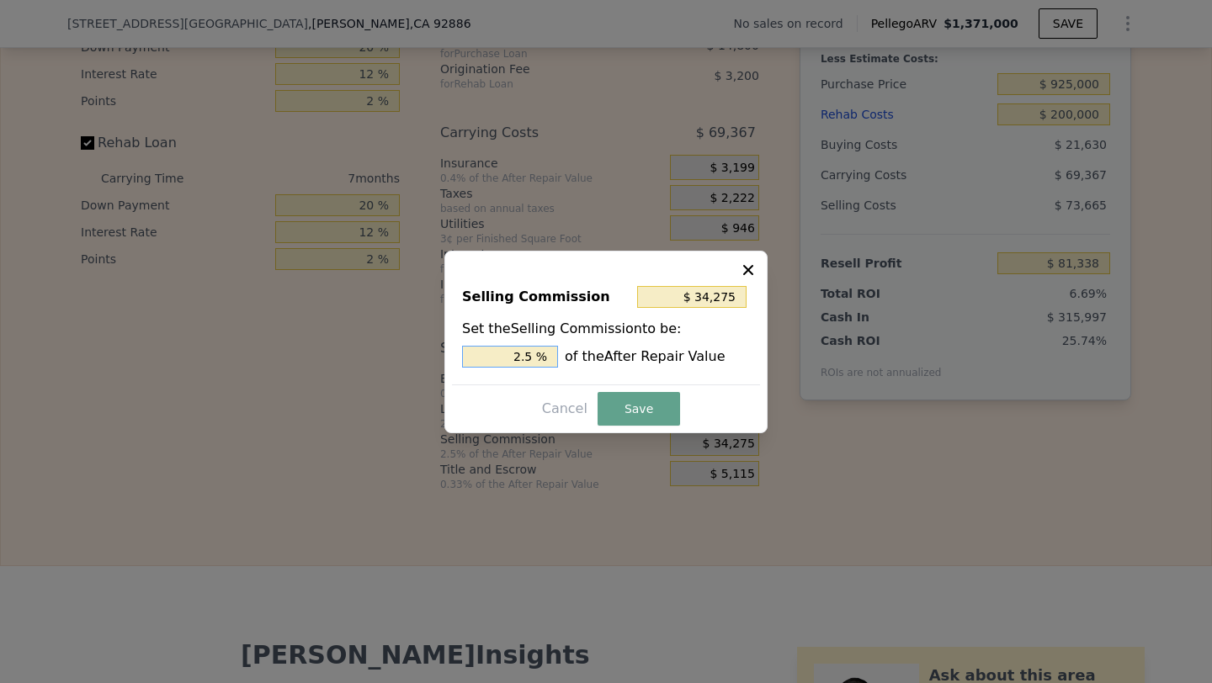
click at [521, 352] on input "2.5 %" at bounding box center [510, 357] width 96 height 22
type input "$ 0"
type input "0 %"
click at [635, 416] on button "Save" at bounding box center [638, 409] width 82 height 34
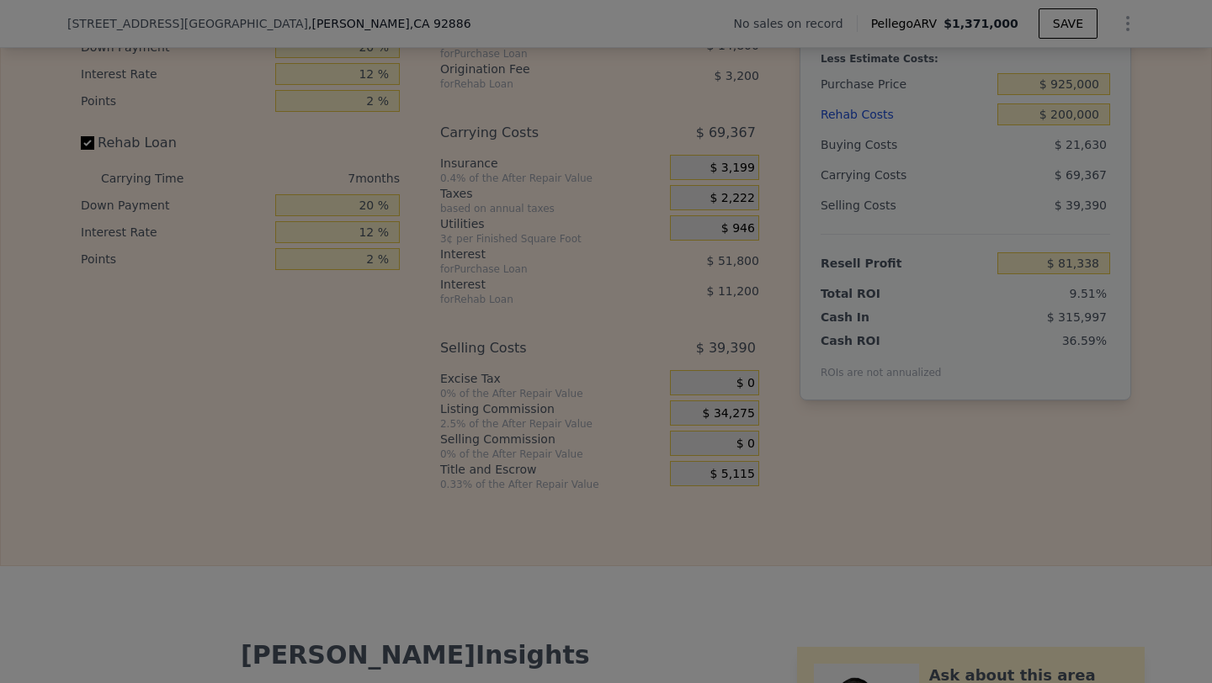
type input "$ 115,613"
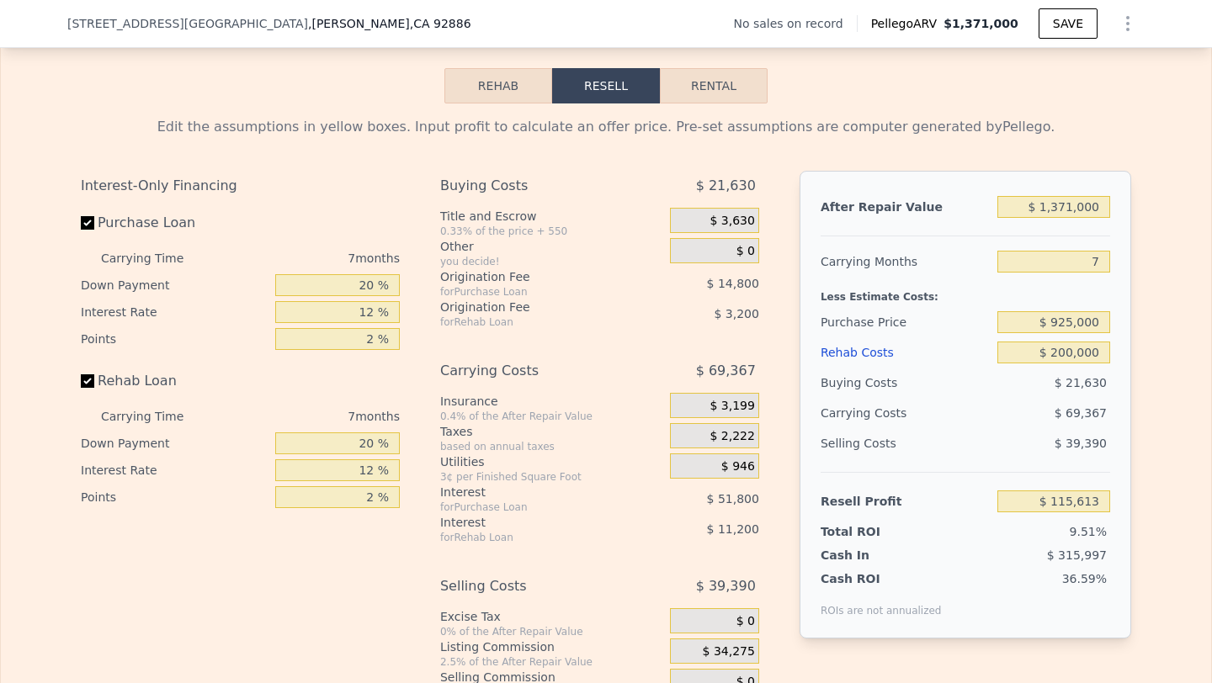
scroll to position [2328, 0]
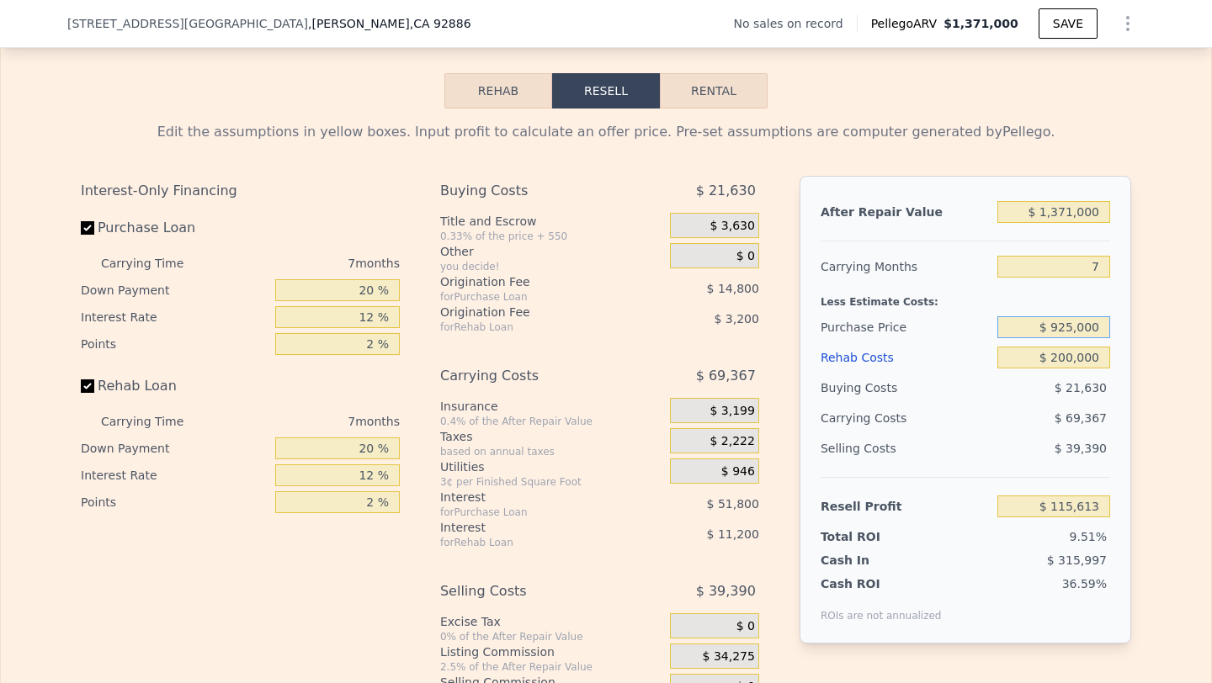
click at [1074, 331] on input "$ 925,000" at bounding box center [1053, 327] width 113 height 22
type input "$ 900,000"
click at [1027, 437] on div "$ 39,390" at bounding box center [1054, 448] width 114 height 30
type input "$ 142,496"
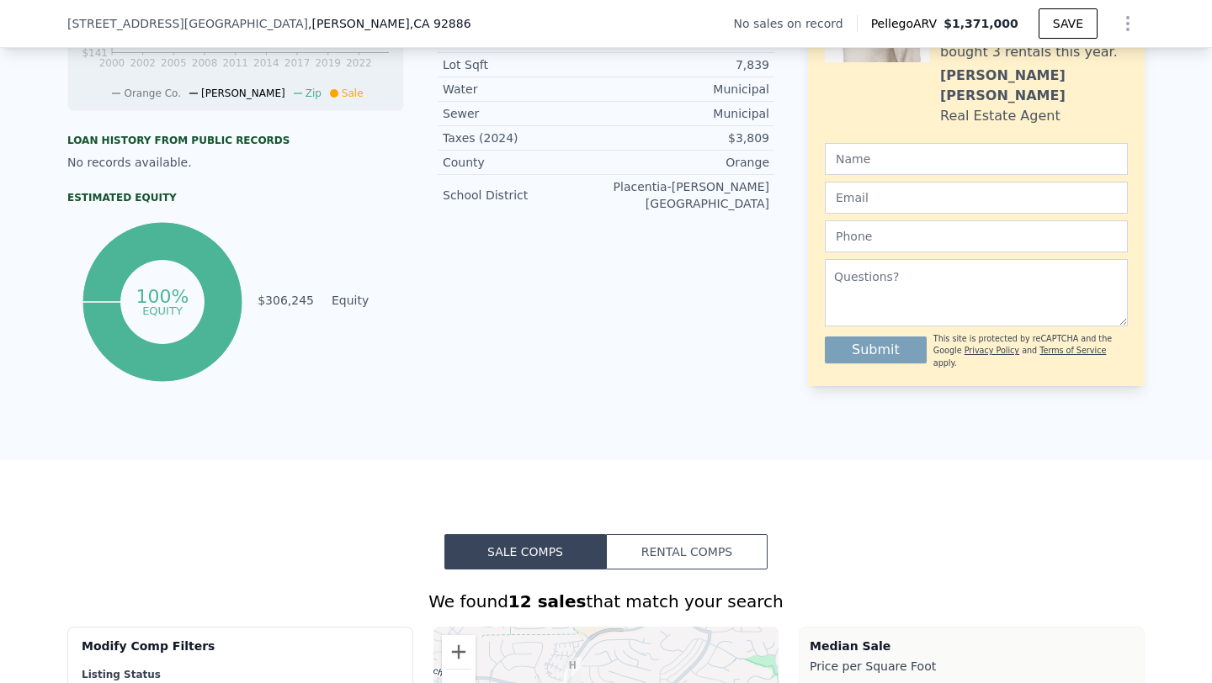
scroll to position [0, 0]
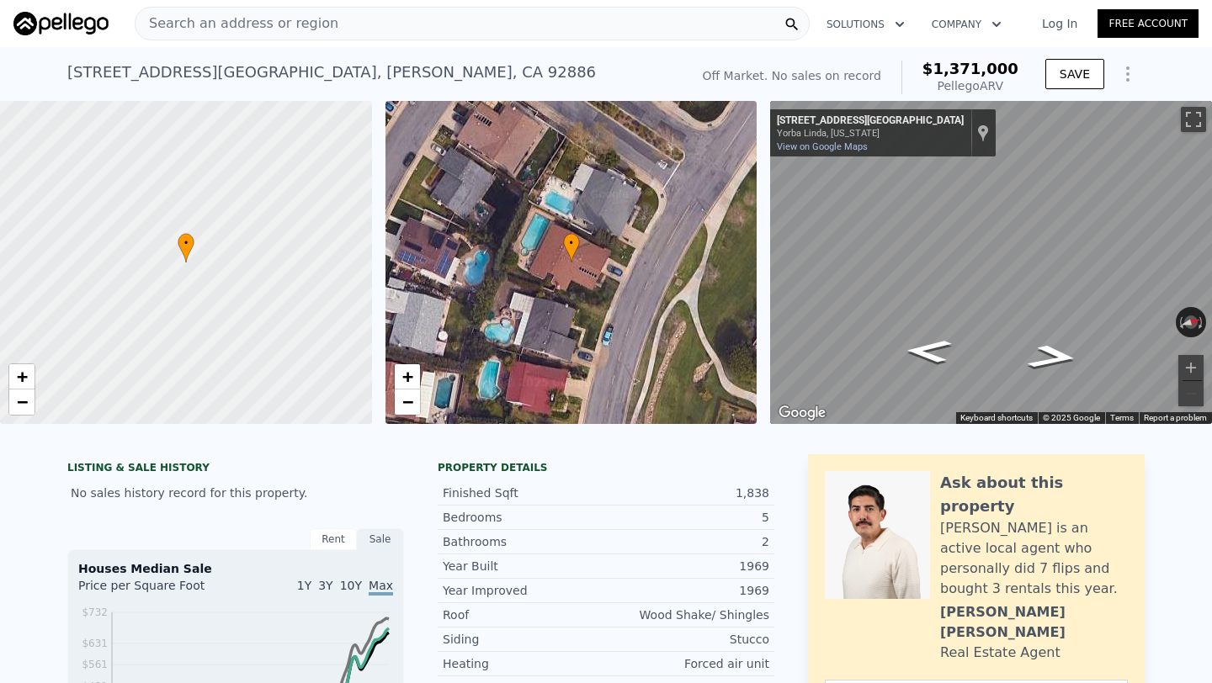
click at [255, 27] on span "Search an address or region" at bounding box center [236, 23] width 203 height 20
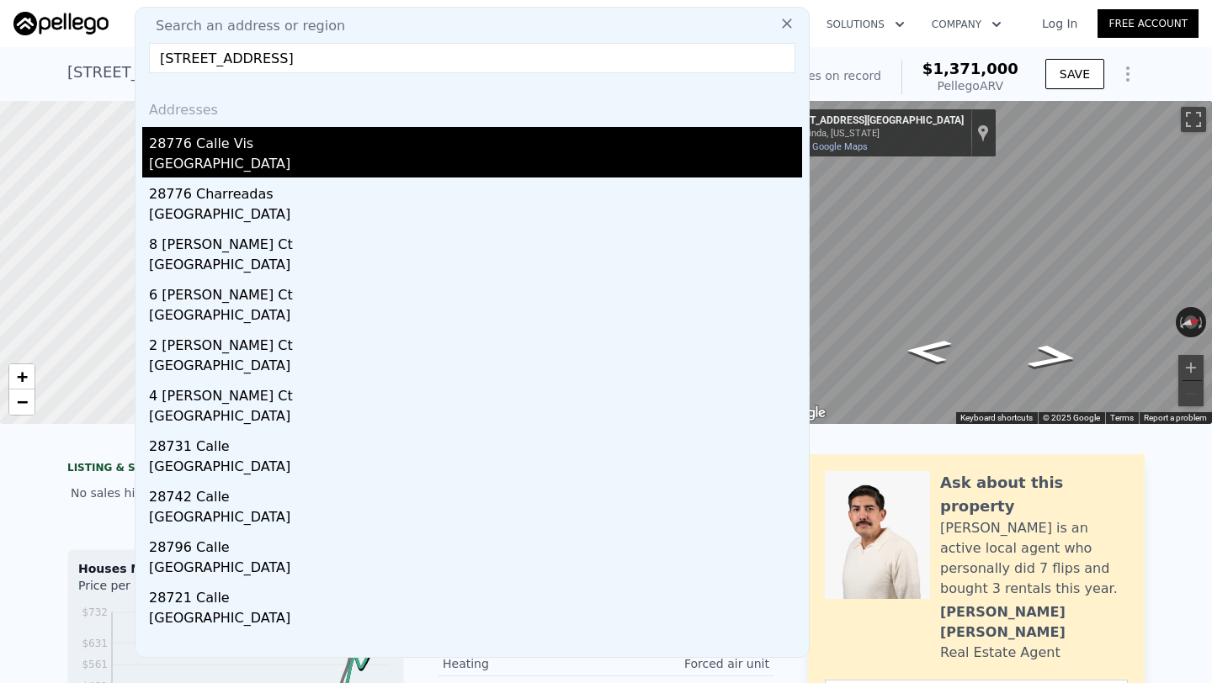
type input "[STREET_ADDRESS]"
click at [290, 158] on div "[GEOGRAPHIC_DATA]" at bounding box center [475, 166] width 653 height 24
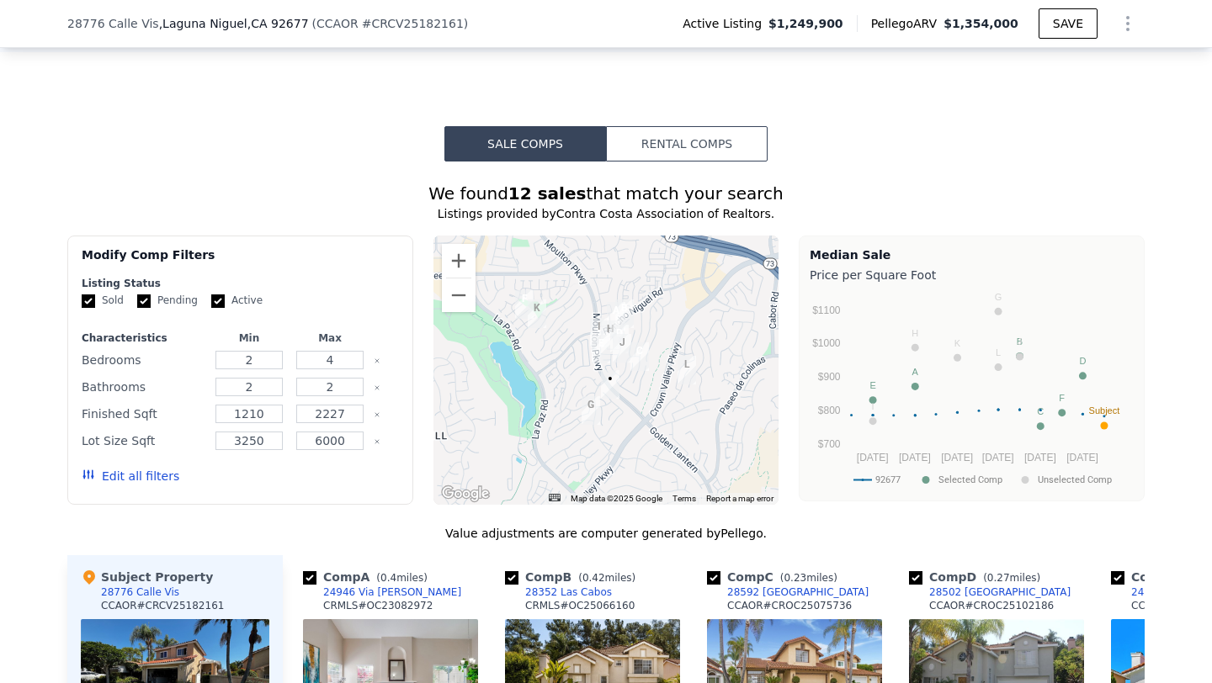
scroll to position [1239, 0]
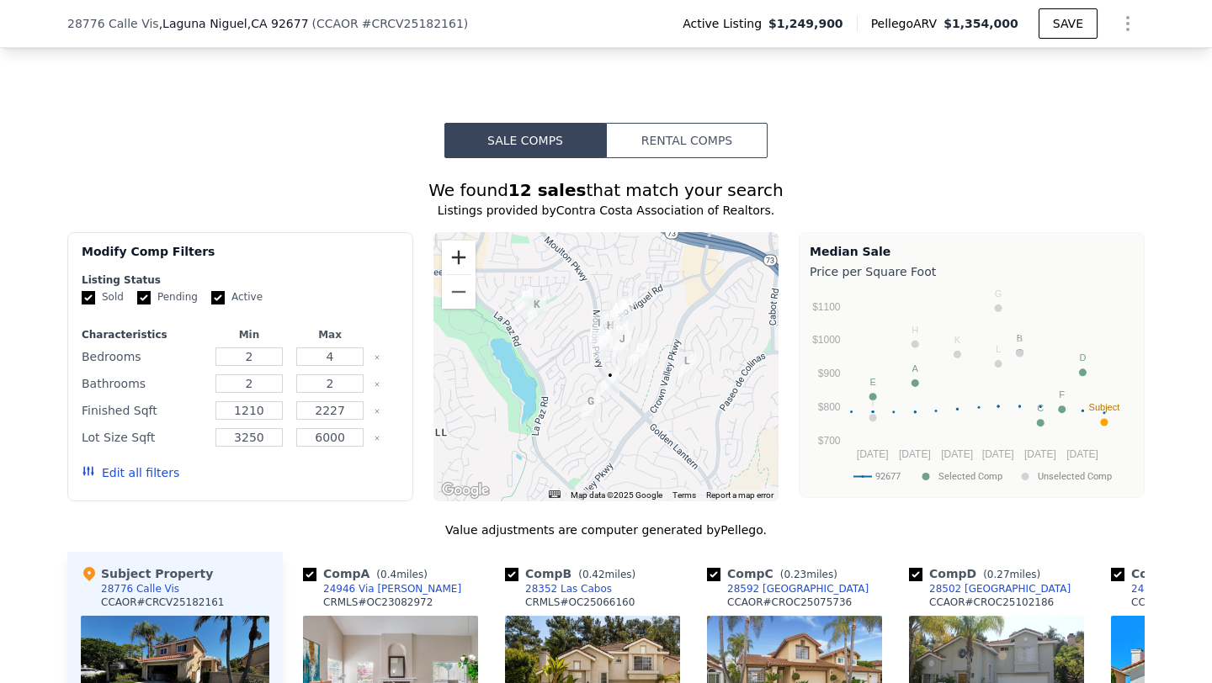
click at [462, 257] on button "Zoom in" at bounding box center [459, 258] width 34 height 34
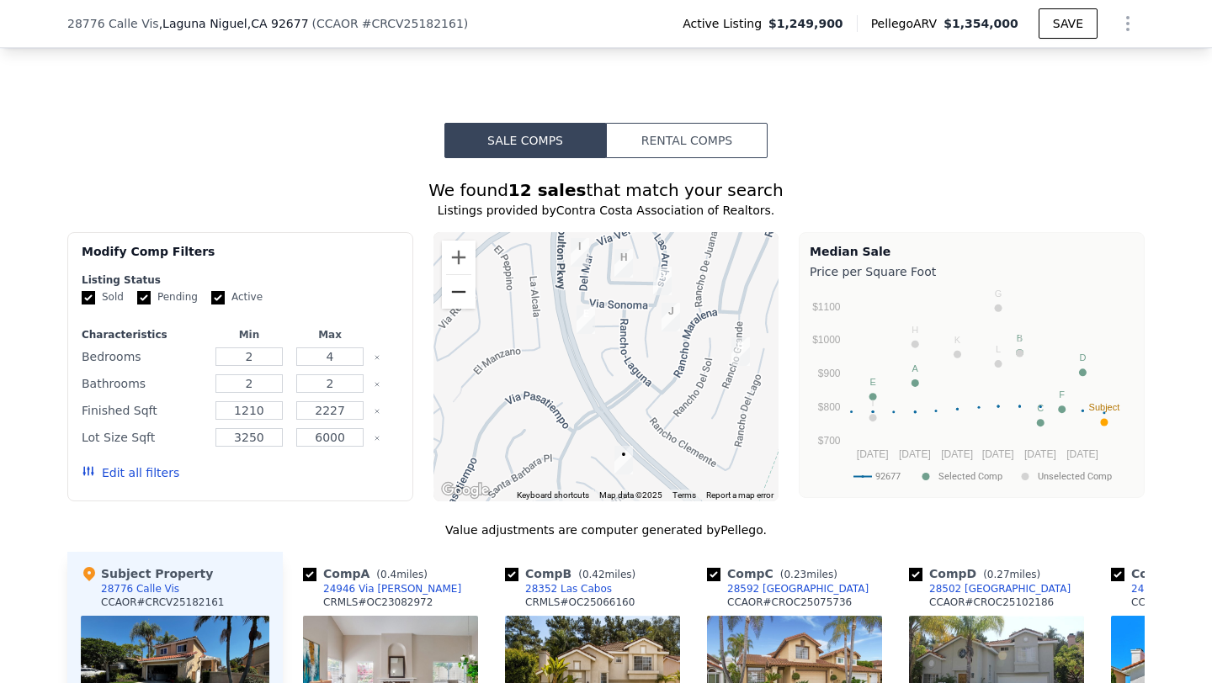
click at [457, 302] on button "Zoom out" at bounding box center [459, 292] width 34 height 34
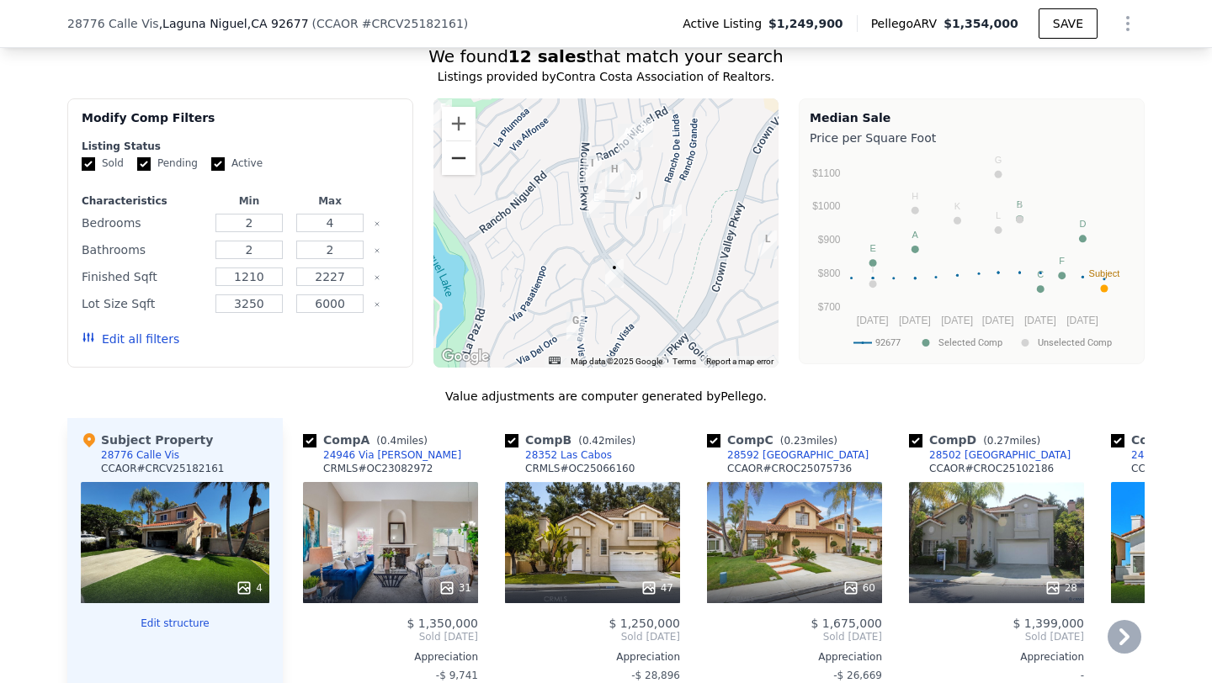
scroll to position [1372, 0]
click at [617, 448] on div "Comp B ( 0.42 miles)" at bounding box center [573, 440] width 137 height 17
click at [640, 543] on div "47" at bounding box center [592, 543] width 175 height 121
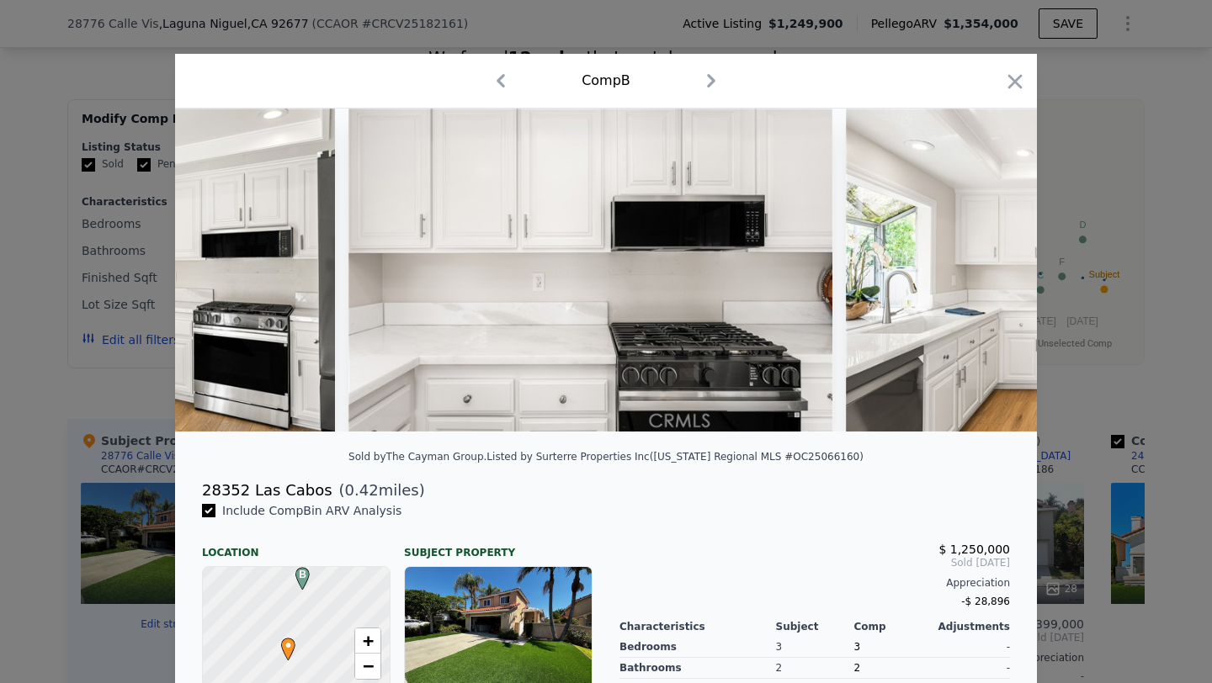
scroll to position [0, 3387]
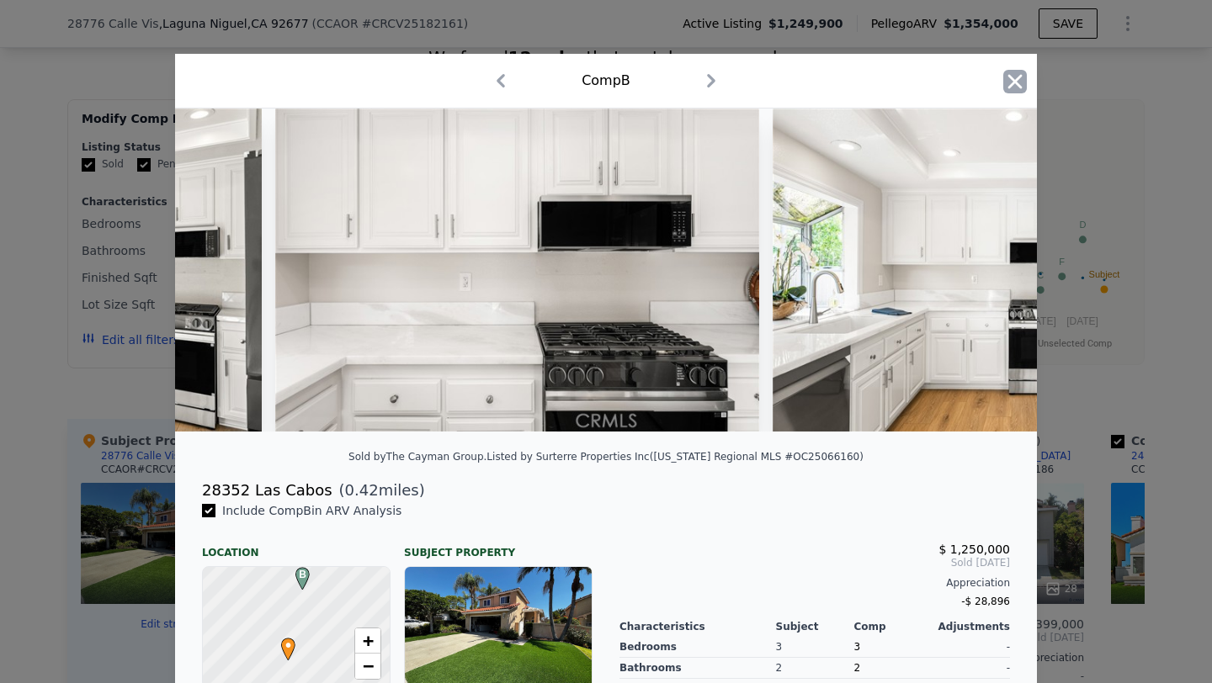
click at [1017, 76] on icon "button" at bounding box center [1015, 82] width 24 height 24
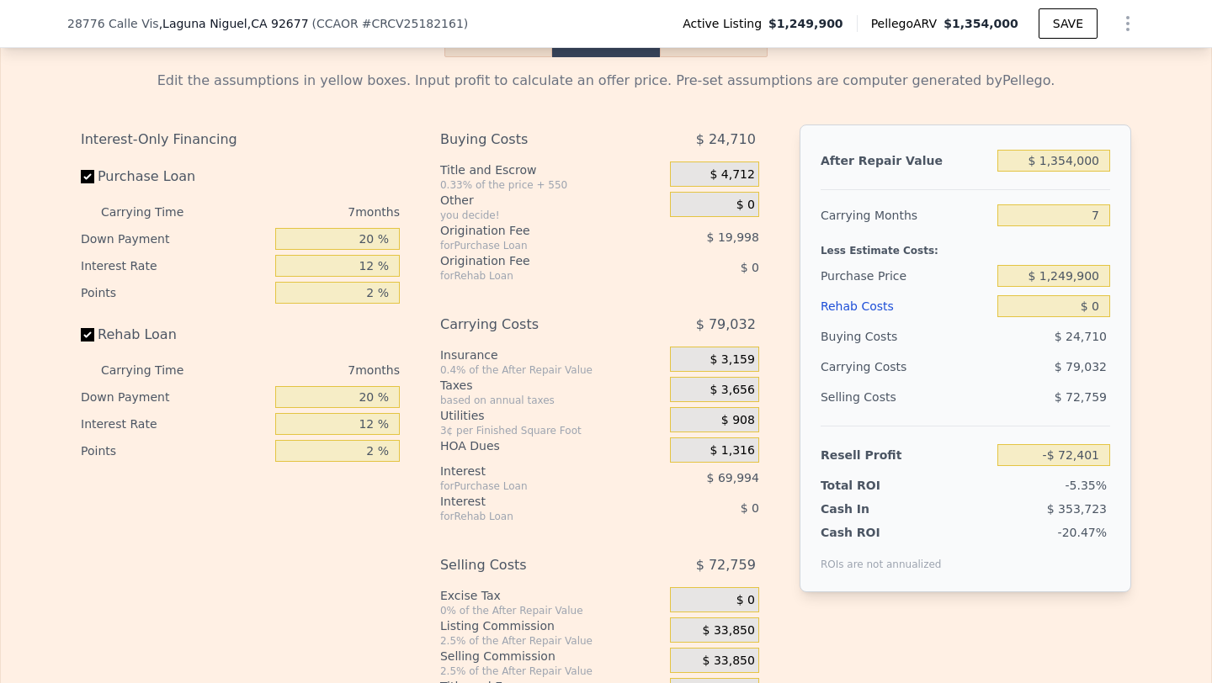
scroll to position [2512, 0]
click at [1058, 156] on input "$ 1,354,000" at bounding box center [1053, 162] width 113 height 22
type input "$ 12"
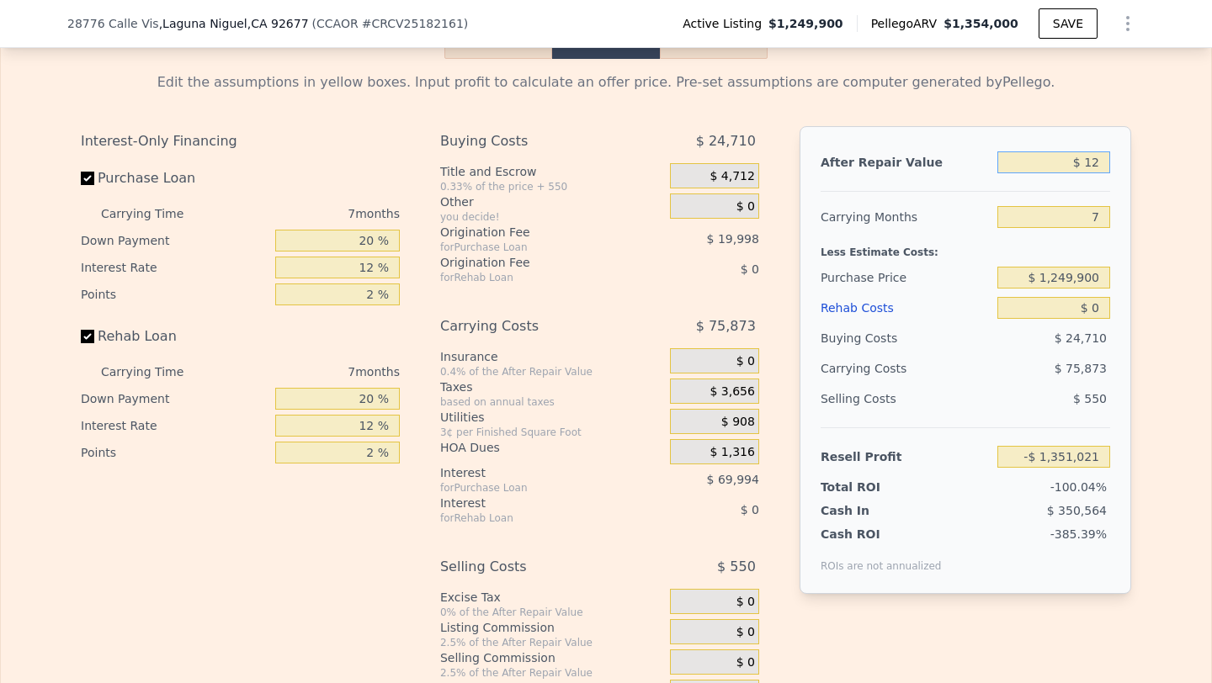
type input "-$ 1,351,021"
type input "$ 125"
type input "-$ 1,350,914"
type input "$ 1,250"
type input "-$ 1,349,852"
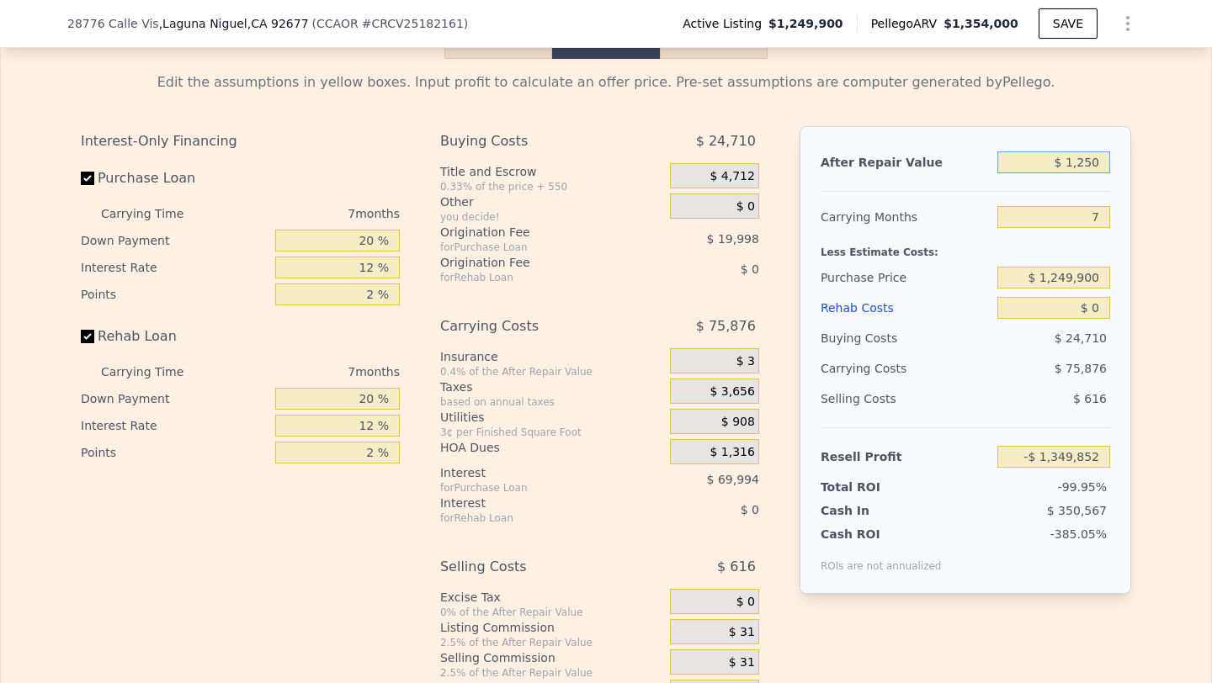
type input "$ 12,500"
type input "-$ 1,339,230"
type input "$ 125,000"
type input "-$ 1,232,991"
type input "$ 1,250,000"
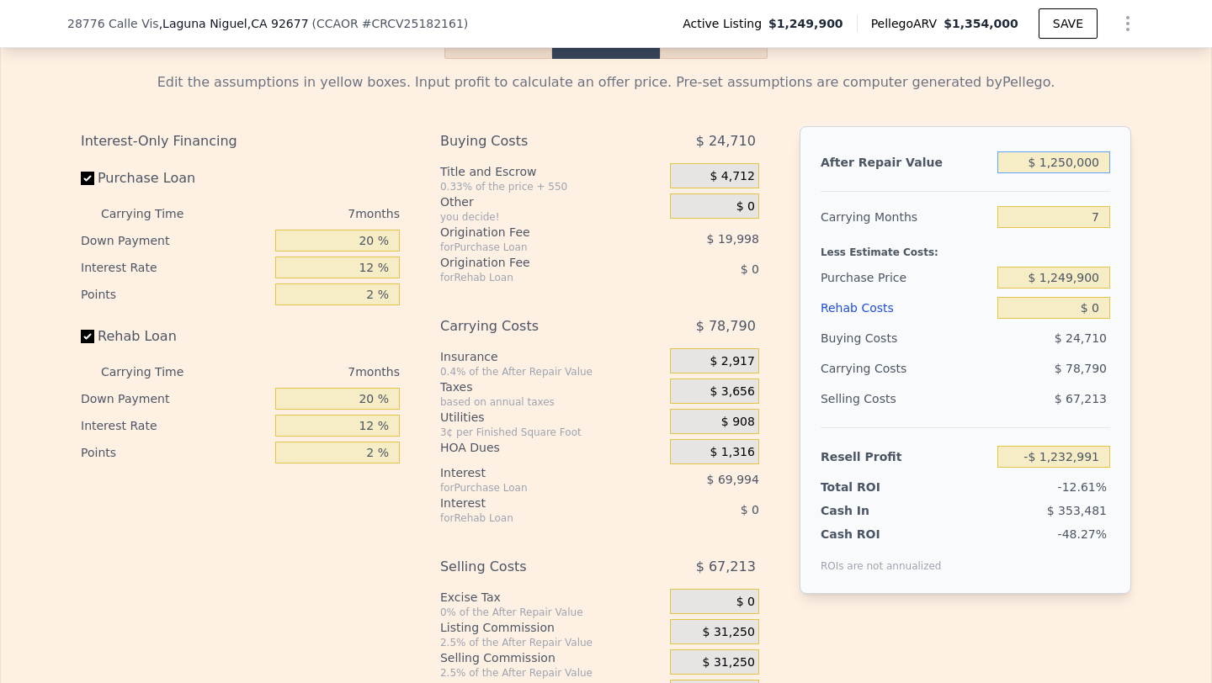
type input "-$ 170,613"
type input "$ 1,250,000"
click at [1100, 216] on input "7" at bounding box center [1053, 217] width 113 height 22
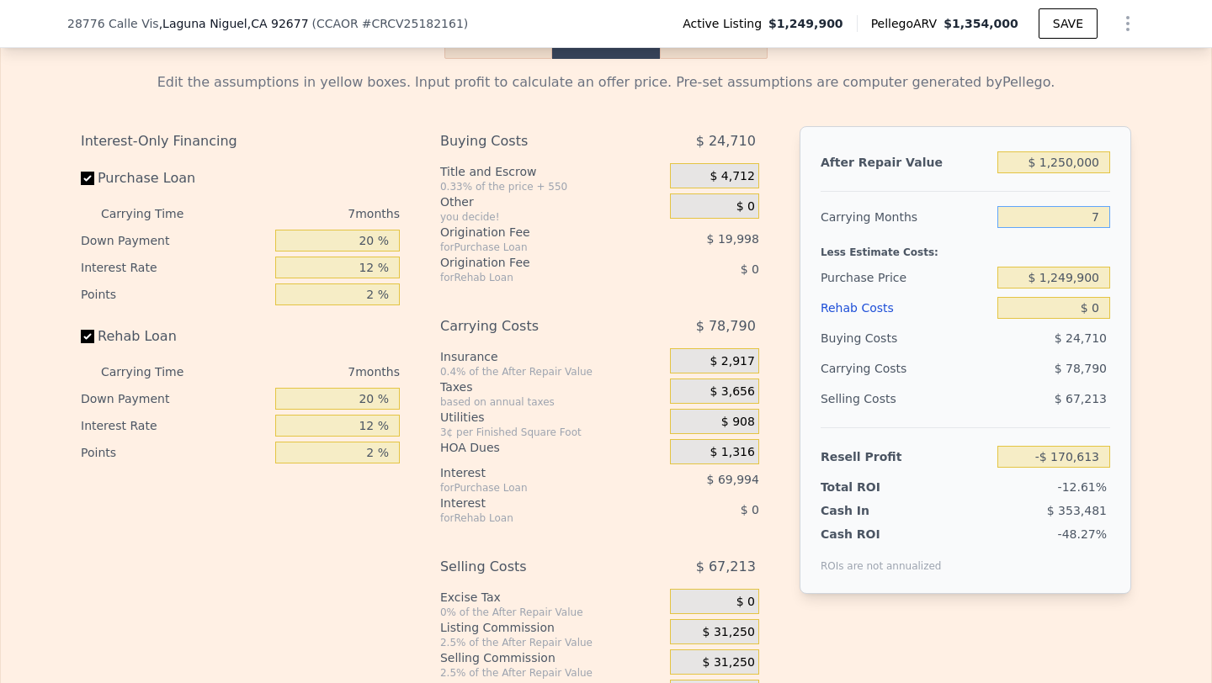
type input "3"
type input "-$ 125,590"
type input "3"
click at [1078, 280] on input "$ 1,249,900" at bounding box center [1053, 278] width 113 height 22
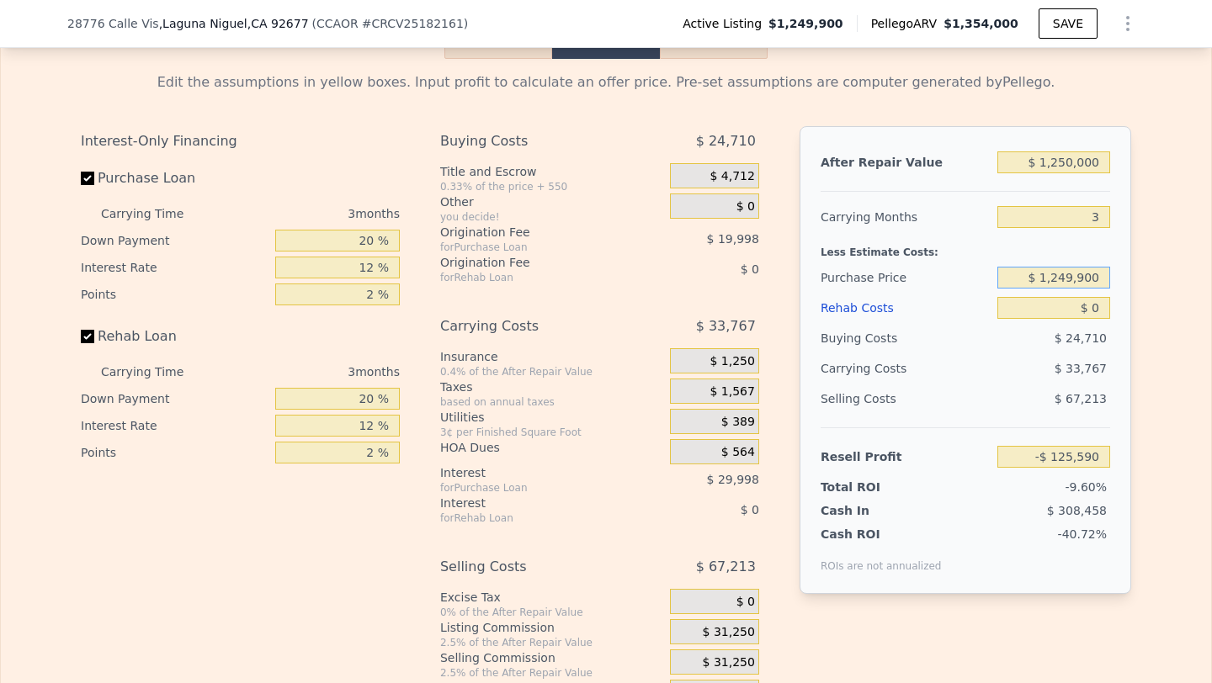
click at [1078, 280] on input "$ 1,249,900" at bounding box center [1053, 278] width 113 height 22
type input "$ 1,100,000"
click at [1091, 304] on input "$ 0" at bounding box center [1053, 308] width 113 height 22
type input "$ 30,804"
click at [1091, 304] on input "$ 0" at bounding box center [1053, 308] width 113 height 22
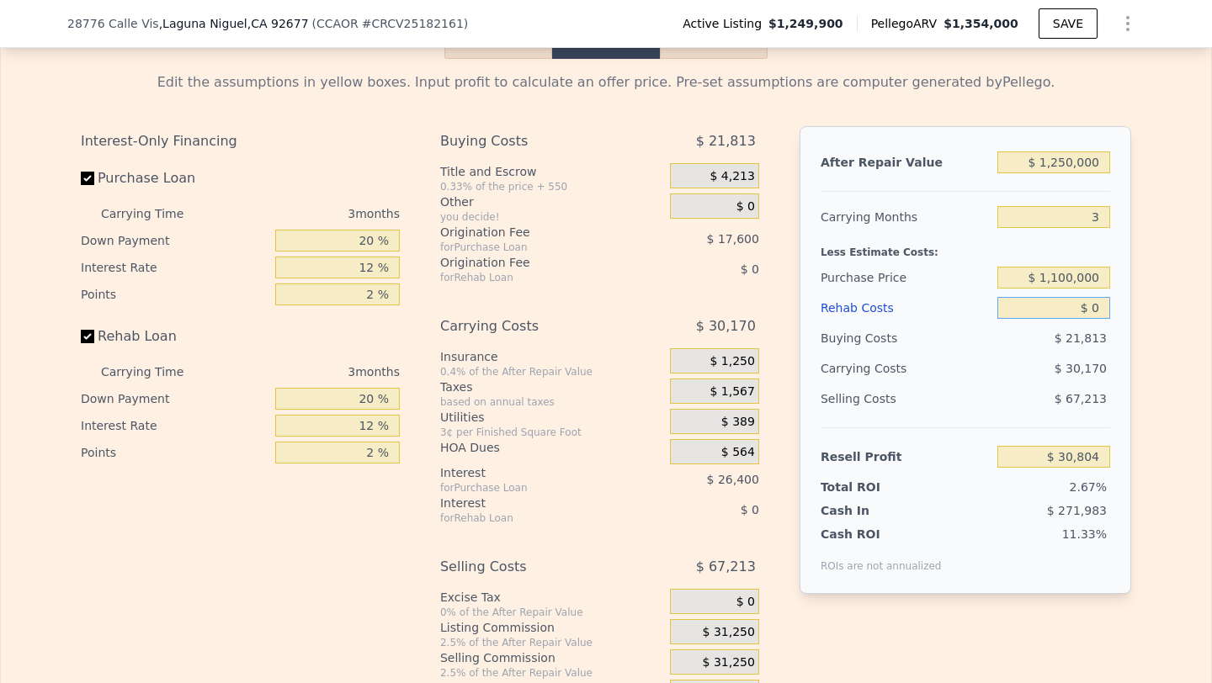
click at [1091, 304] on input "$ 0" at bounding box center [1053, 308] width 113 height 22
type input "$ 7"
type input "$ 30,797"
type input "$ 70"
type input "$ 30,730"
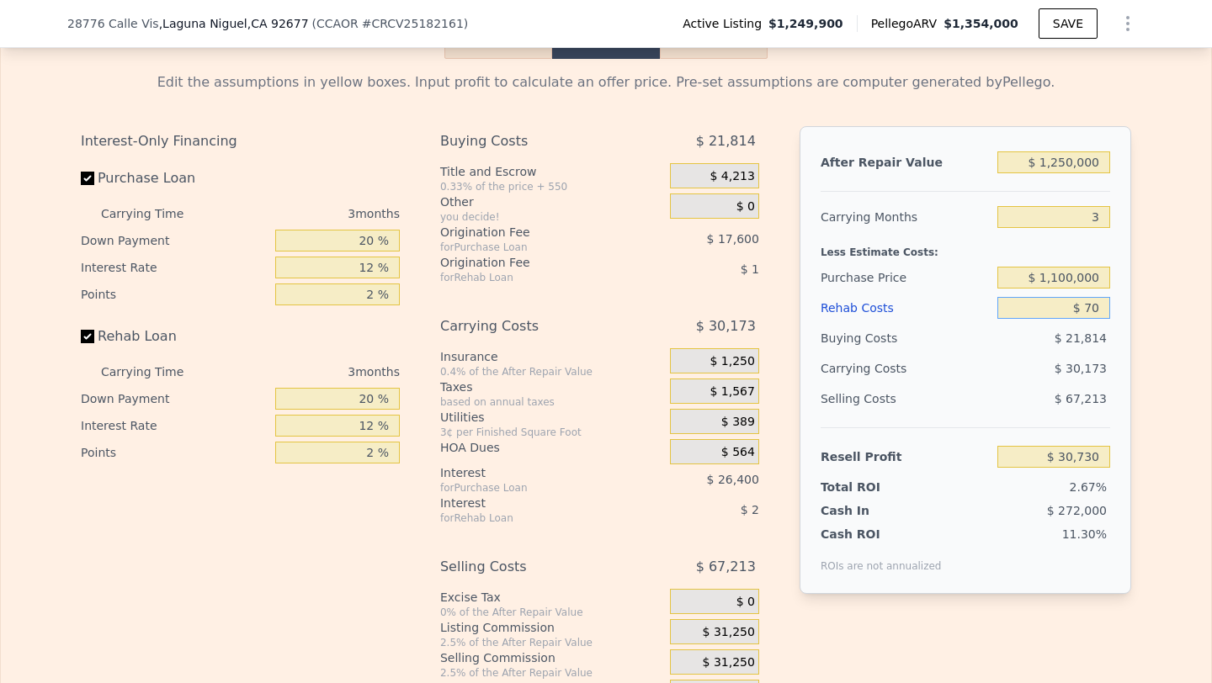
type input "$ 700"
type input "$ 30,075"
type input "$ 7,000"
type input "$ 23,524"
type input "$ 70,000"
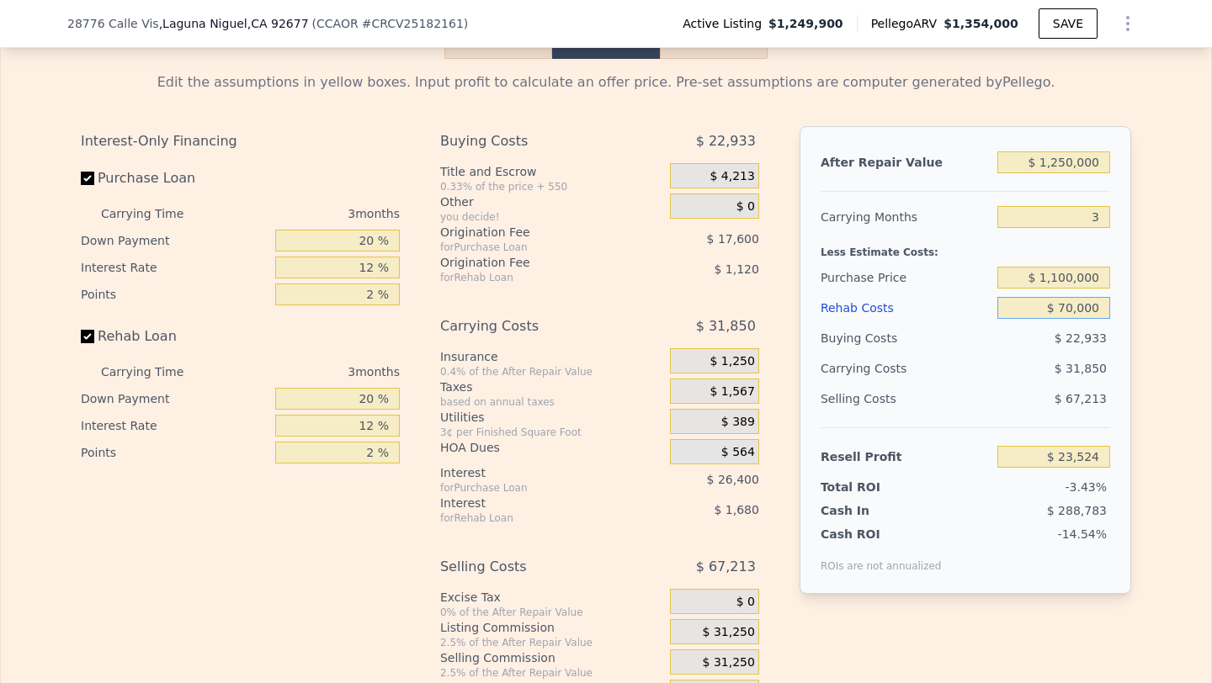
type input "-$ 41,996"
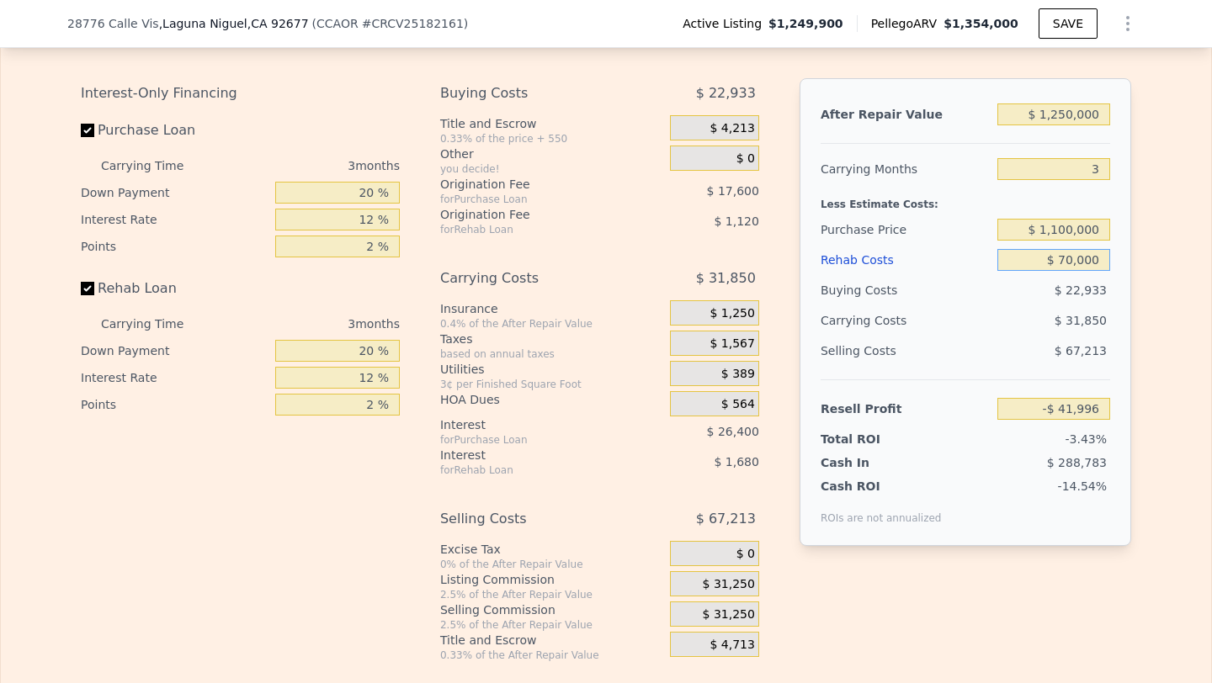
scroll to position [2574, 0]
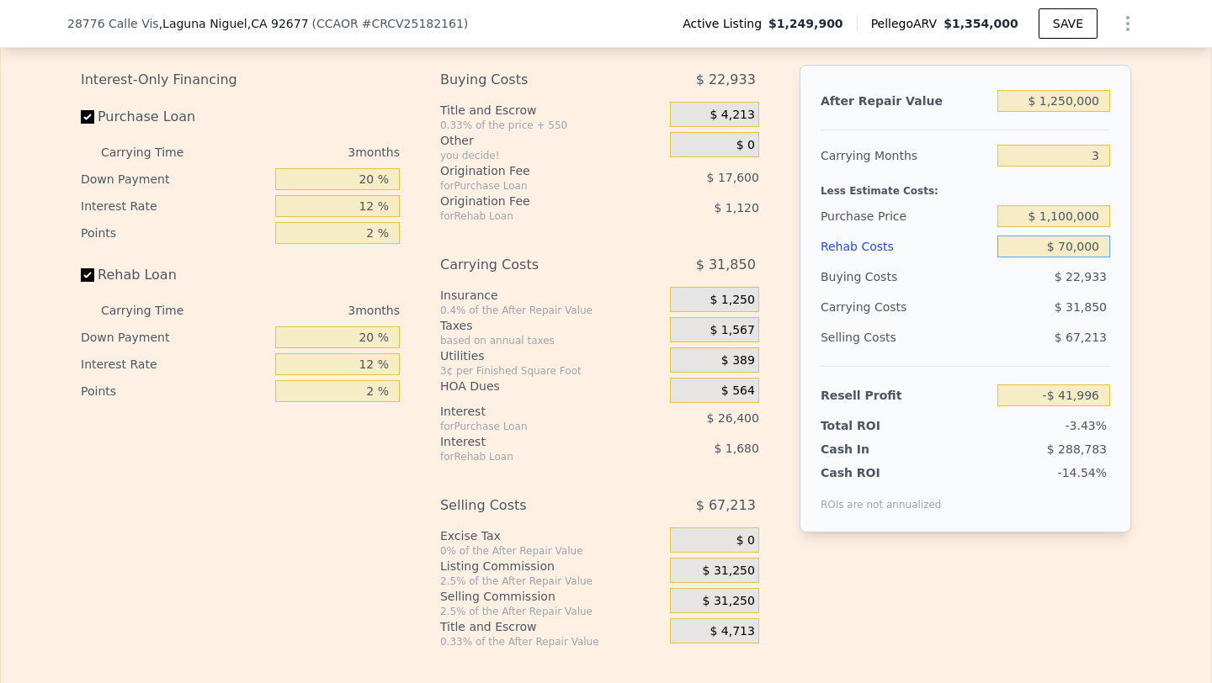
type input "$ 70,000"
click at [734, 603] on span "$ 31,250" at bounding box center [729, 601] width 52 height 15
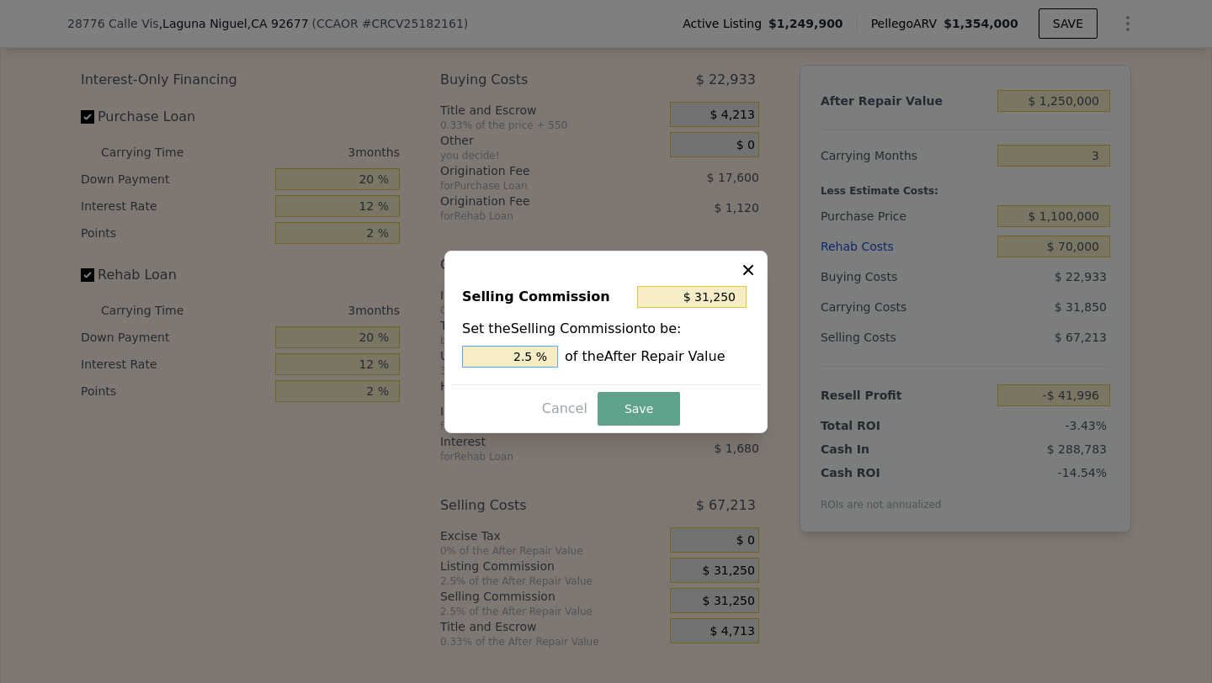
click at [517, 363] on input "2.5 %" at bounding box center [510, 357] width 96 height 22
type input "$ 0"
type input "0 %"
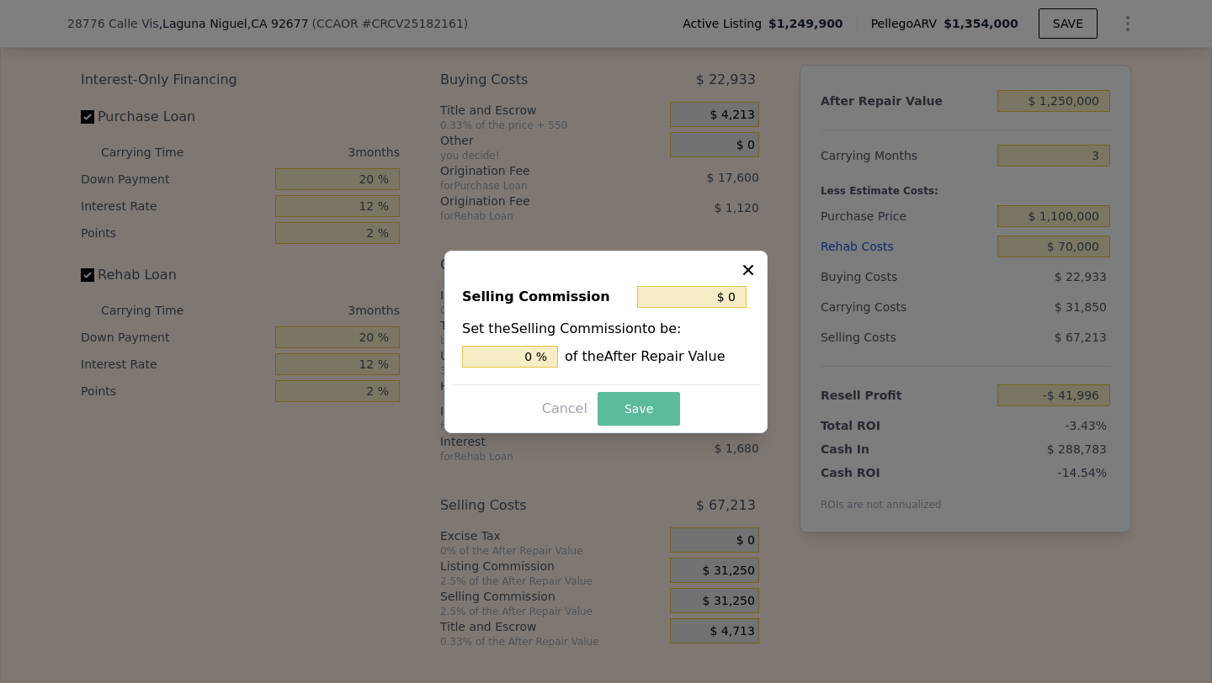
click at [621, 416] on button "Save" at bounding box center [638, 409] width 82 height 34
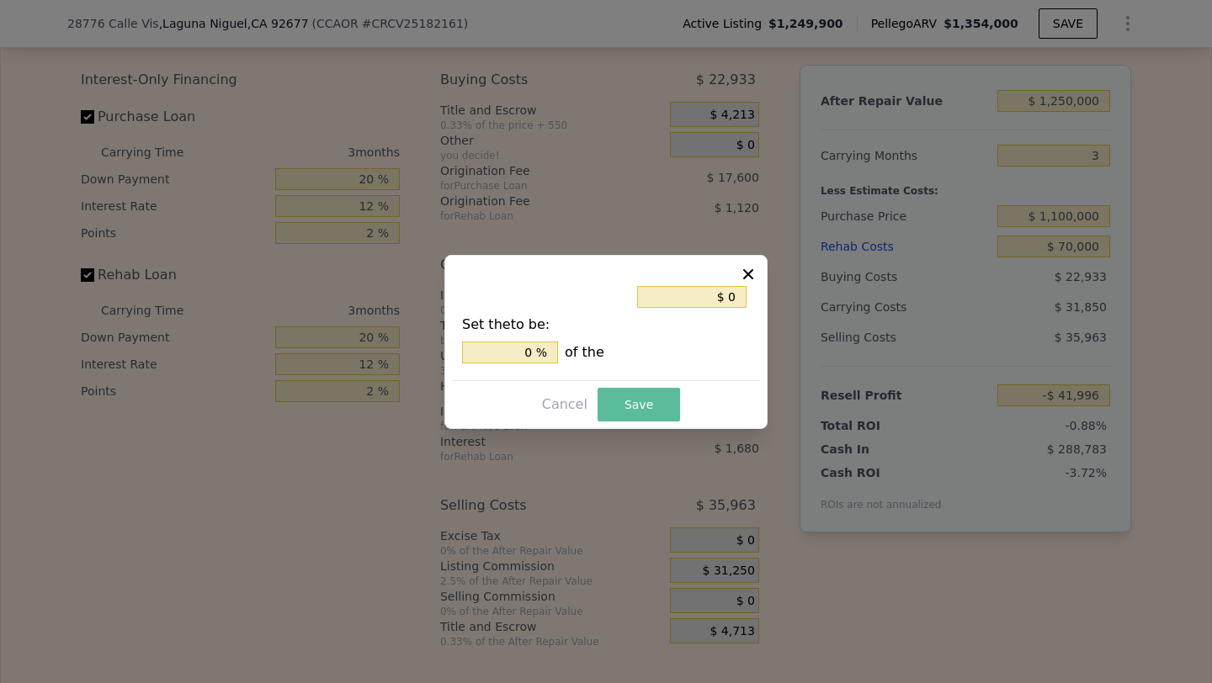
type input "-$ 10,746"
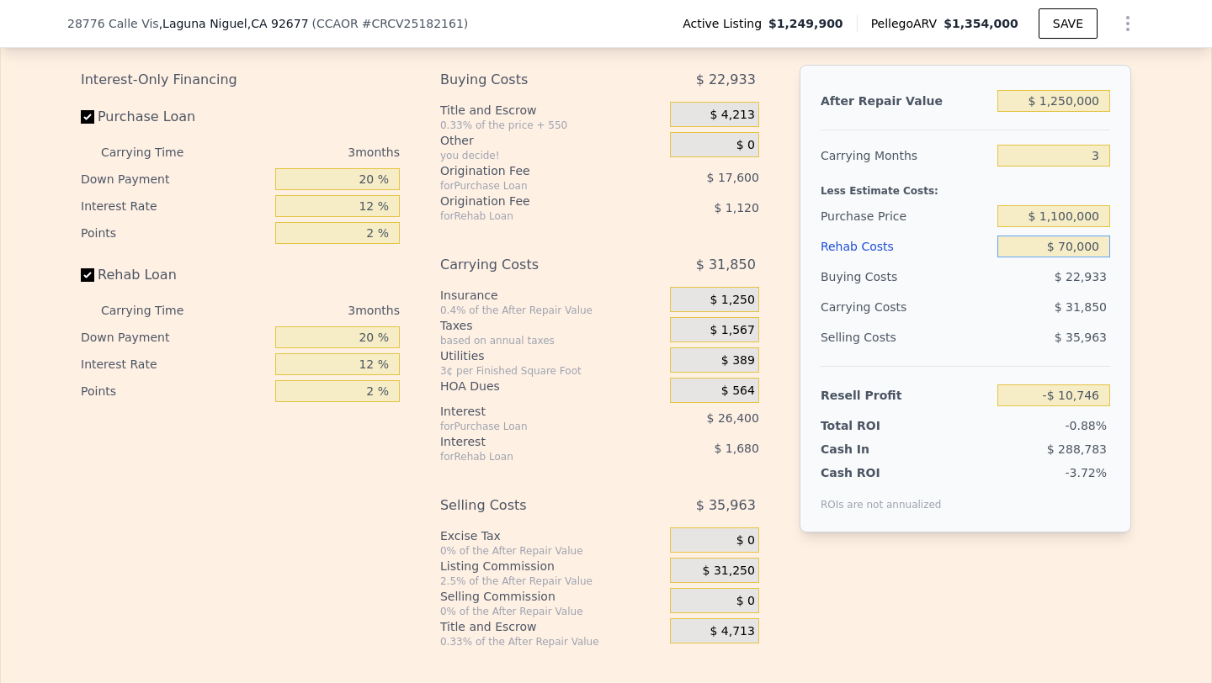
click at [1075, 246] on input "$ 70,000" at bounding box center [1053, 247] width 113 height 22
type input "$ 50"
type input "$ 62,003"
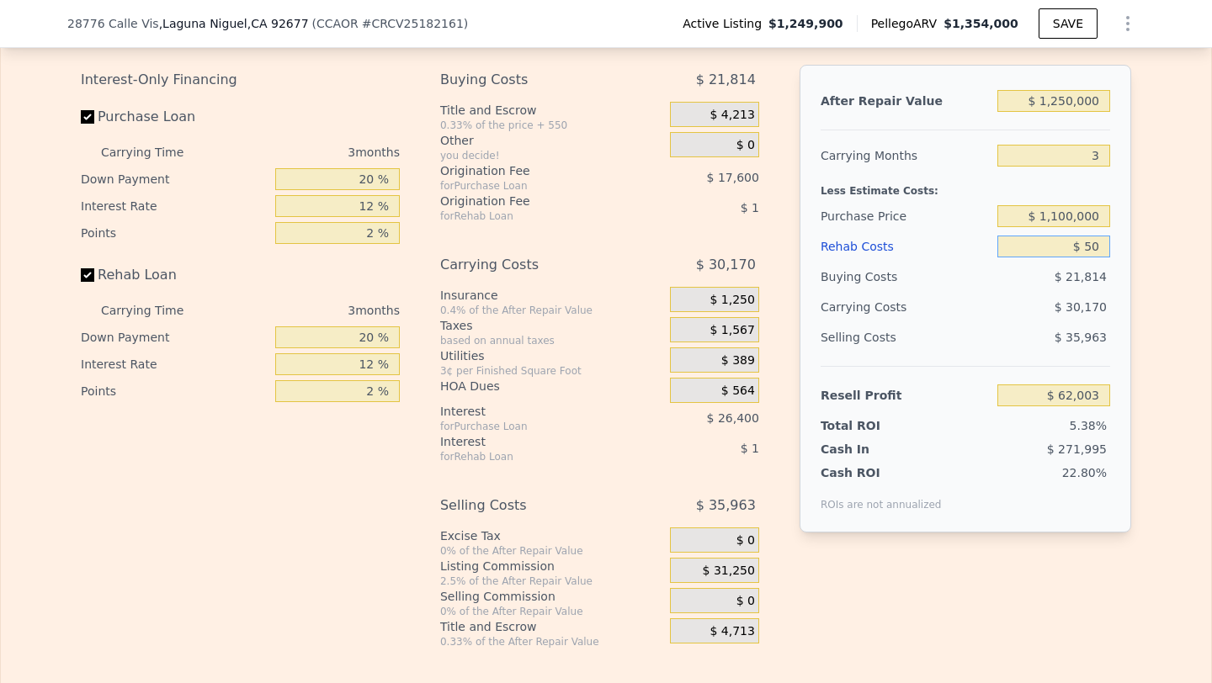
type input "$ 500"
type input "$ 61,534"
type input "$ 5,000"
type input "$ 56,854"
type input "$ 50,000"
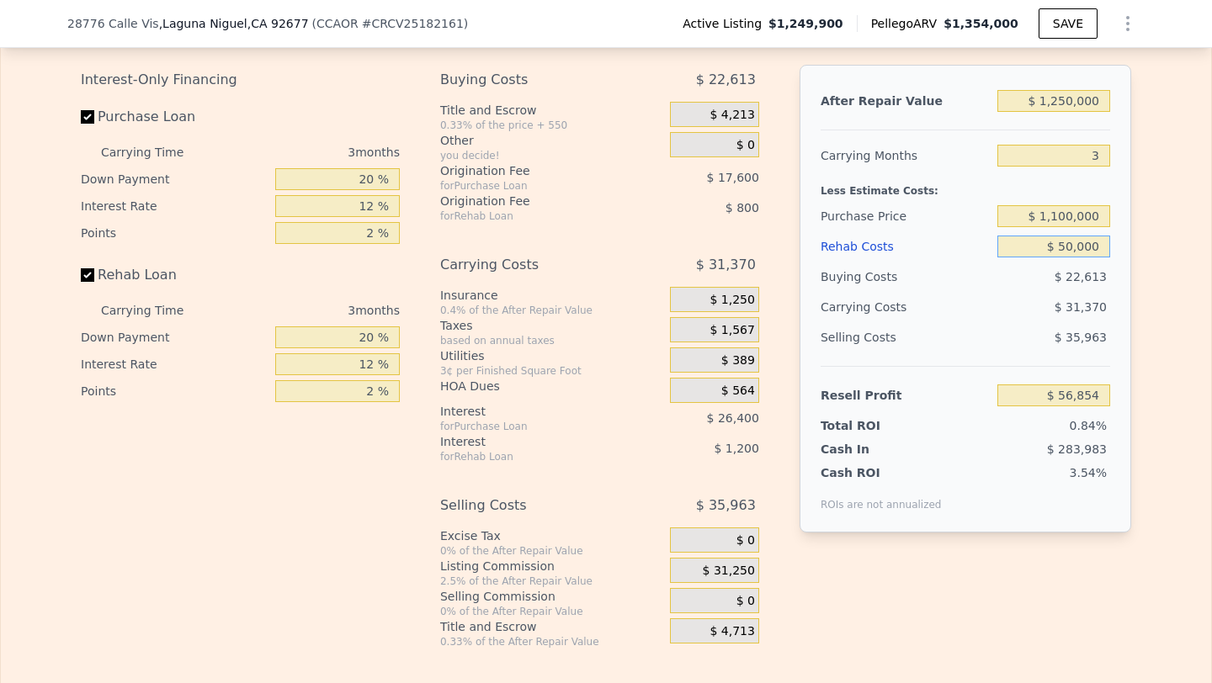
type input "$ 10,054"
type input "$ 50,000"
click at [978, 300] on div "$ 31,370" at bounding box center [1021, 307] width 178 height 30
click at [88, 119] on input "Purchase Loan" at bounding box center [87, 116] width 13 height 13
checkbox input "false"
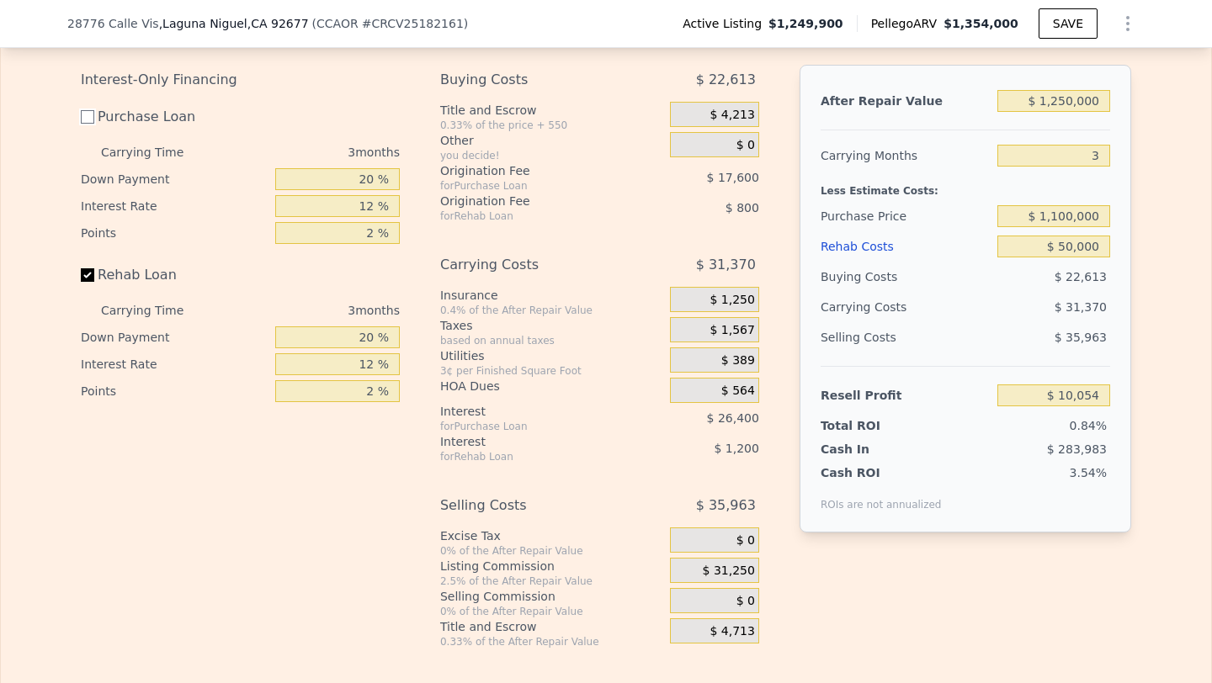
type input "$ 54,054"
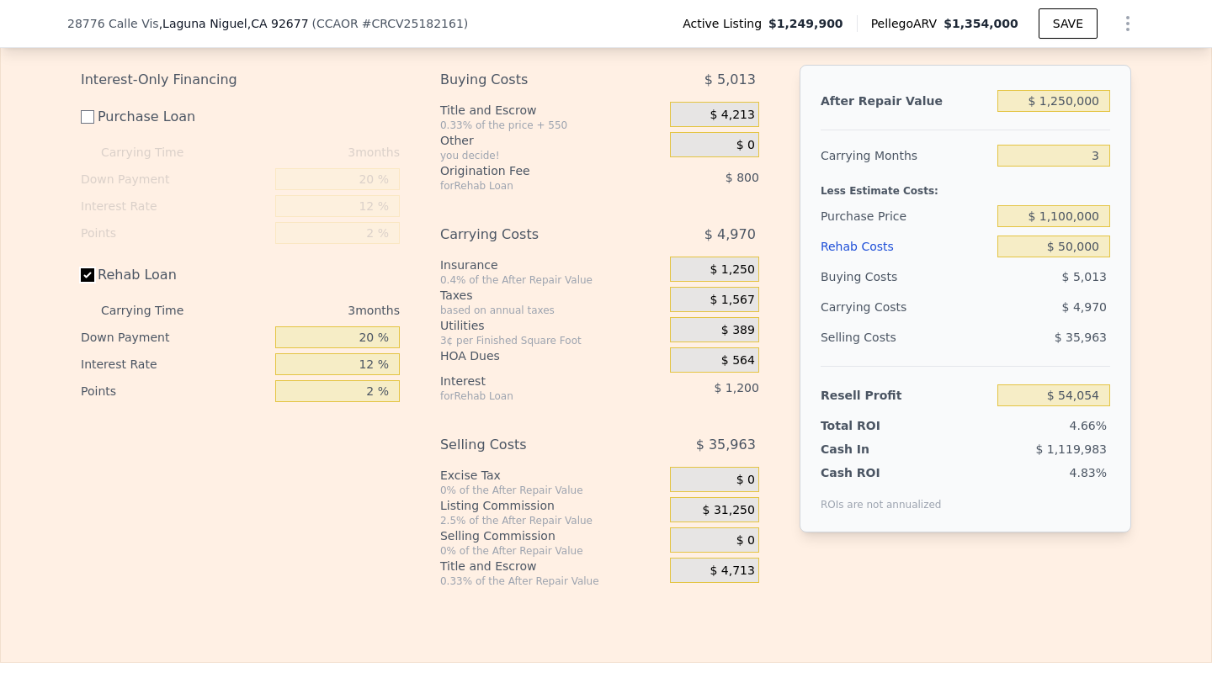
click at [82, 274] on input "Rehab Loan" at bounding box center [87, 274] width 13 height 13
checkbox input "false"
type input "$ 56,054"
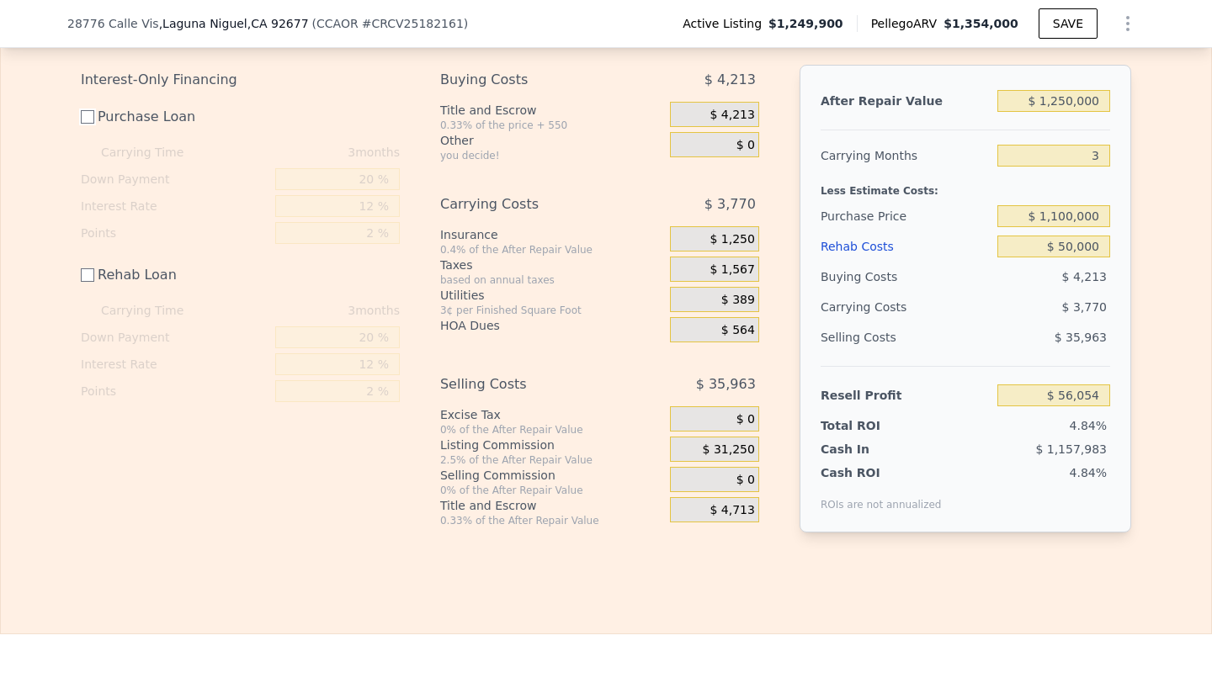
click at [82, 114] on input "Purchase Loan" at bounding box center [87, 116] width 13 height 13
checkbox input "true"
type input "$ 12,054"
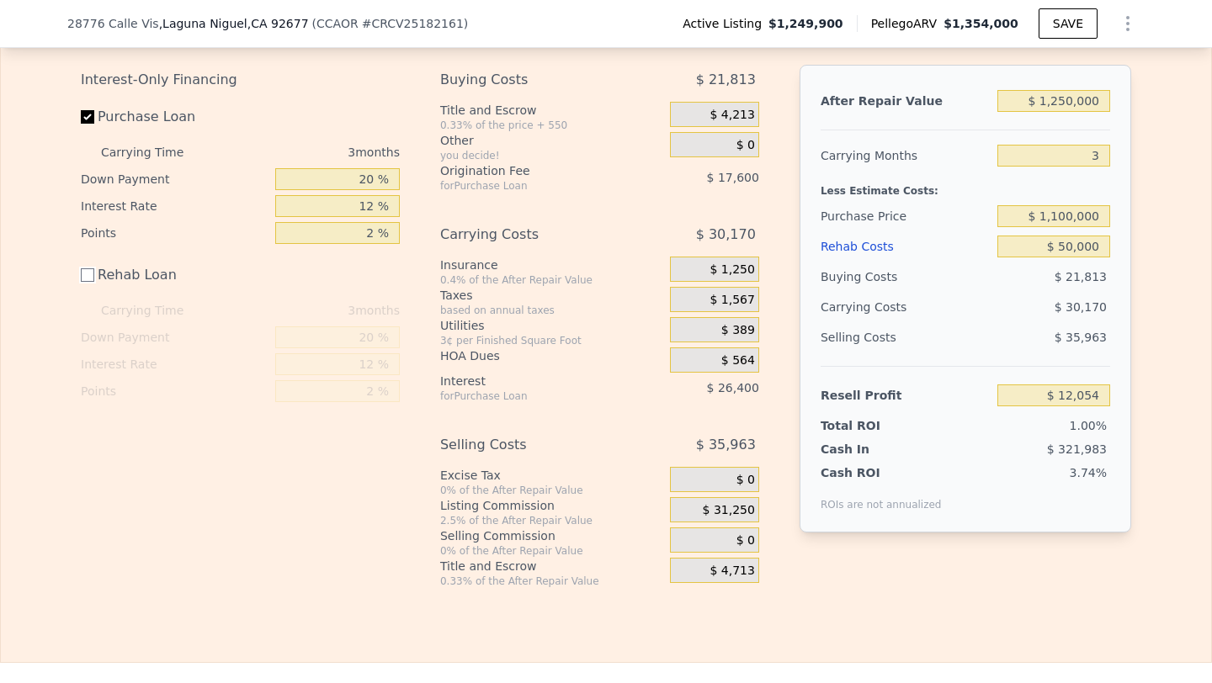
click at [88, 277] on input "Rehab Loan" at bounding box center [87, 274] width 13 height 13
checkbox input "true"
type input "$ 10,054"
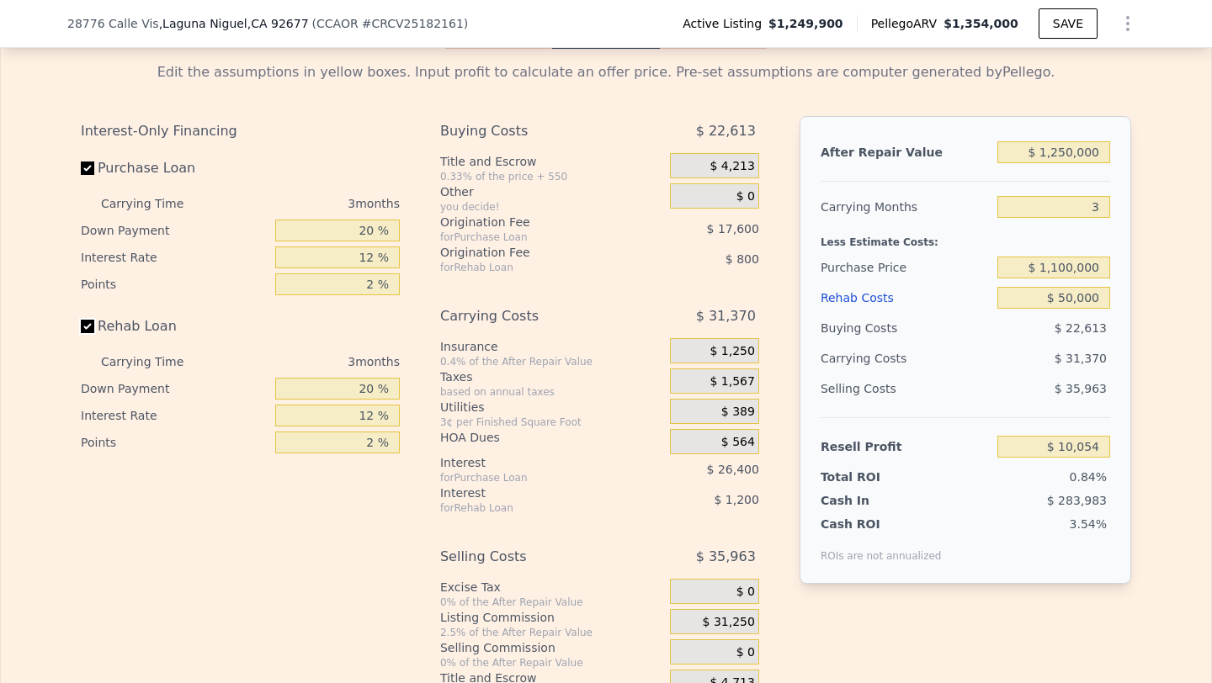
scroll to position [2519, 0]
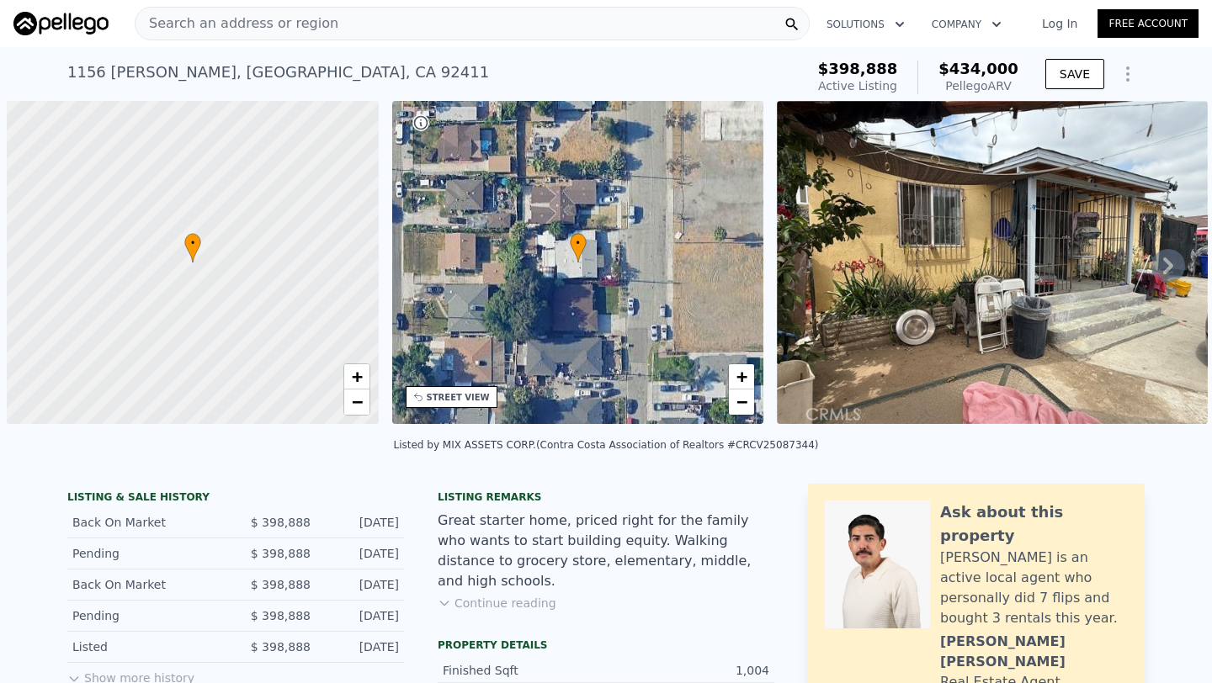
click at [344, 29] on div "Search an address or region" at bounding box center [472, 24] width 675 height 34
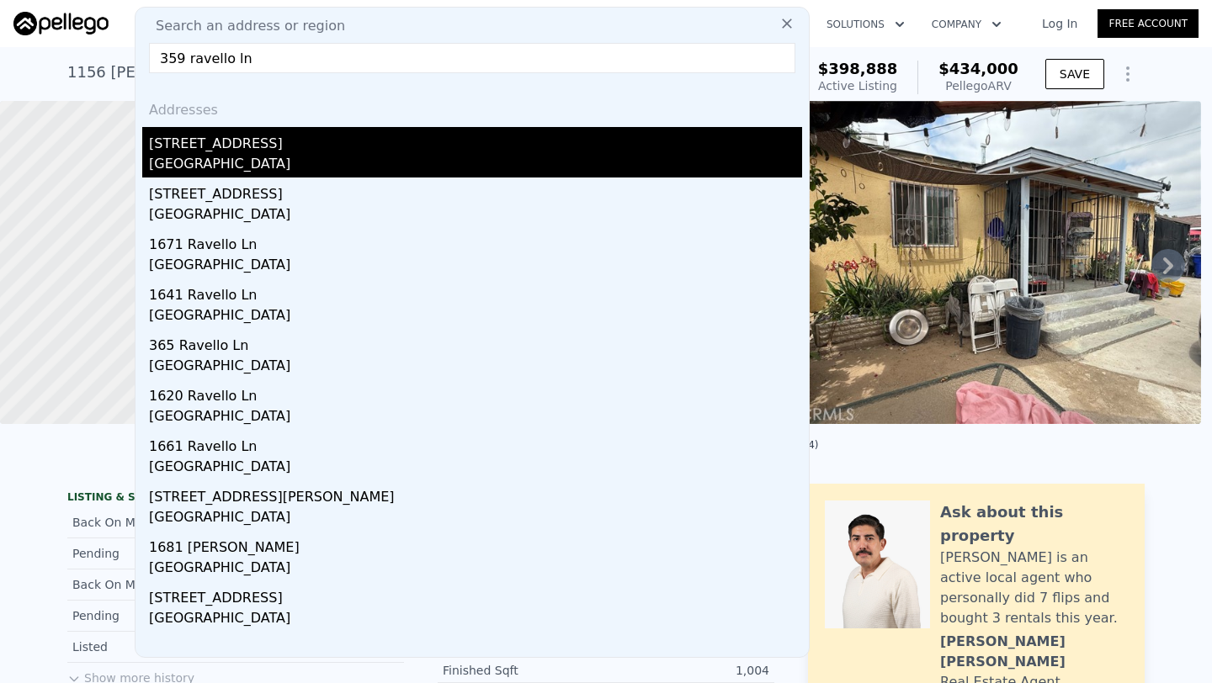
type input "359 ravello ln"
click at [267, 160] on div "Costa Mesa, CA 92627" at bounding box center [475, 166] width 653 height 24
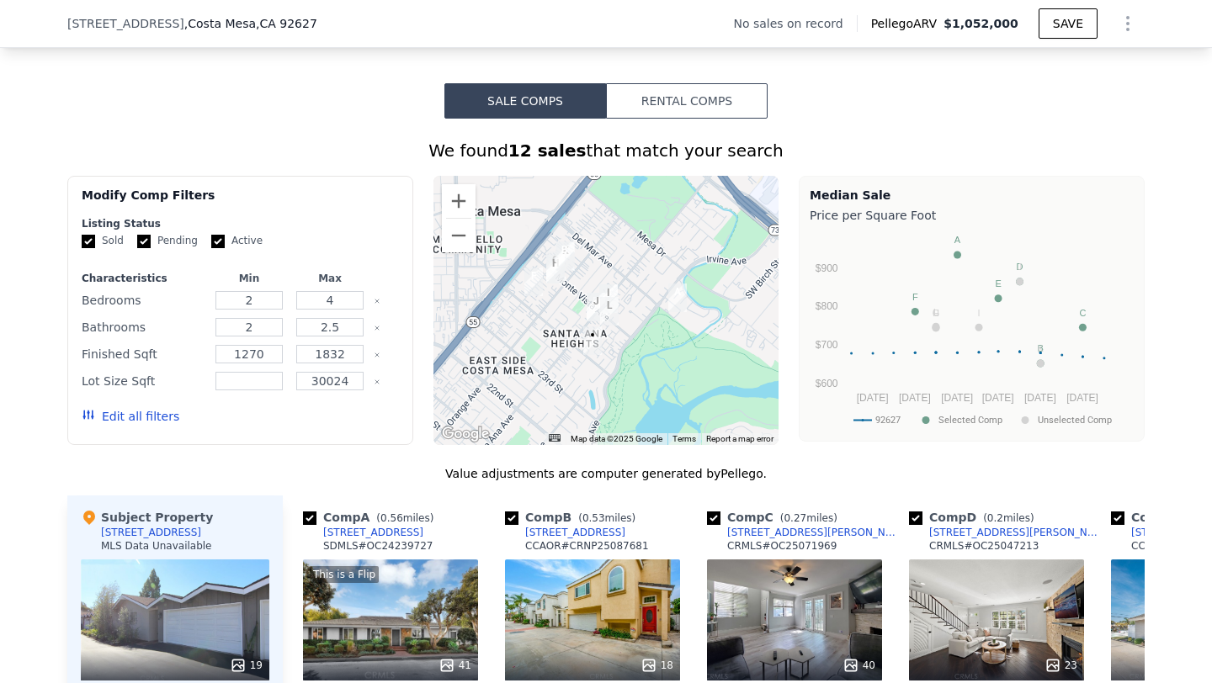
scroll to position [979, 0]
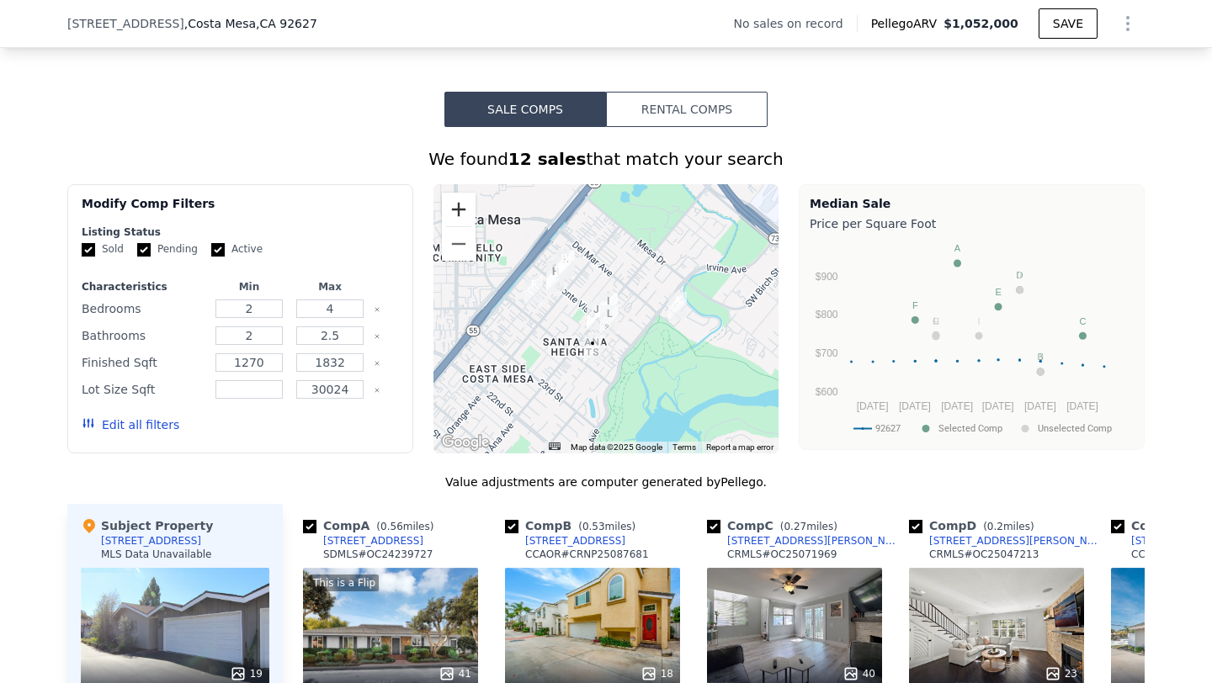
click at [462, 193] on button "Zoom in" at bounding box center [459, 210] width 34 height 34
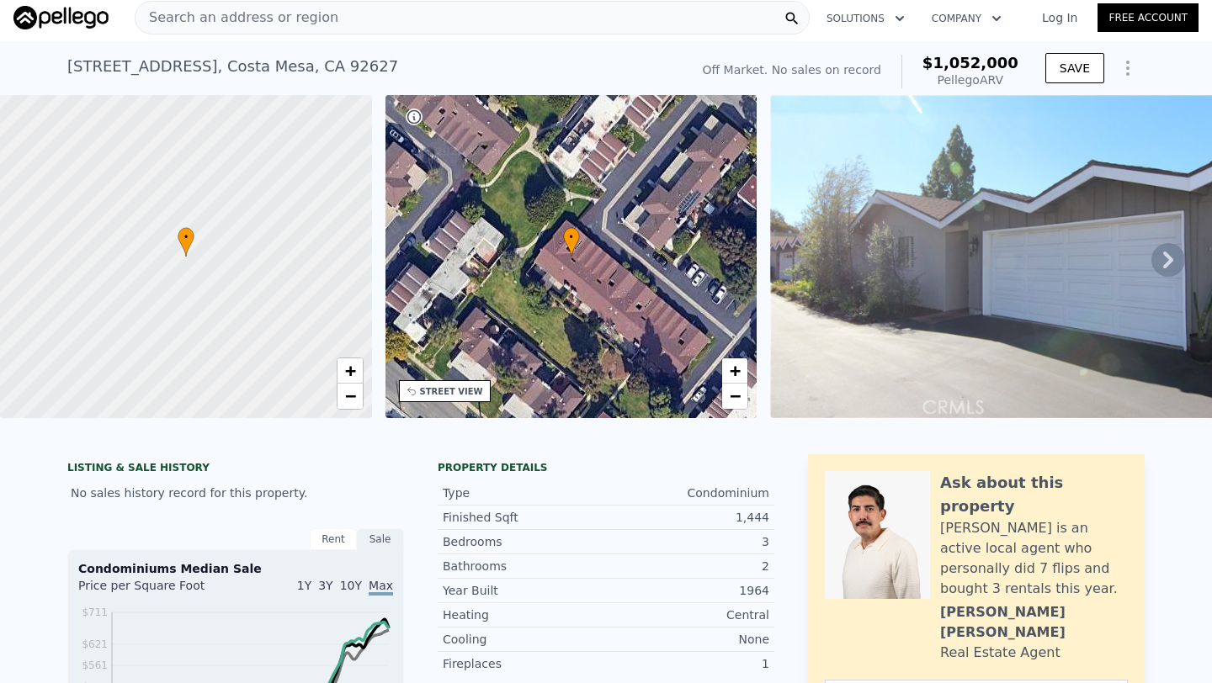
scroll to position [0, 0]
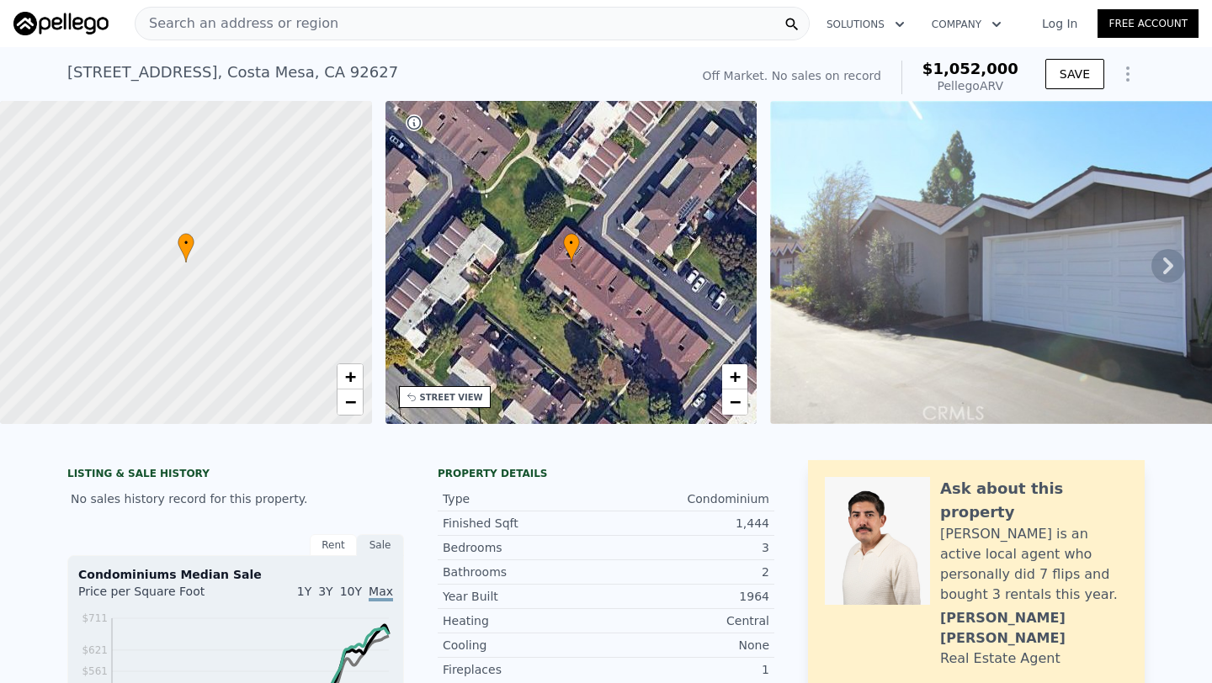
click at [1184, 273] on img at bounding box center [1012, 262] width 485 height 323
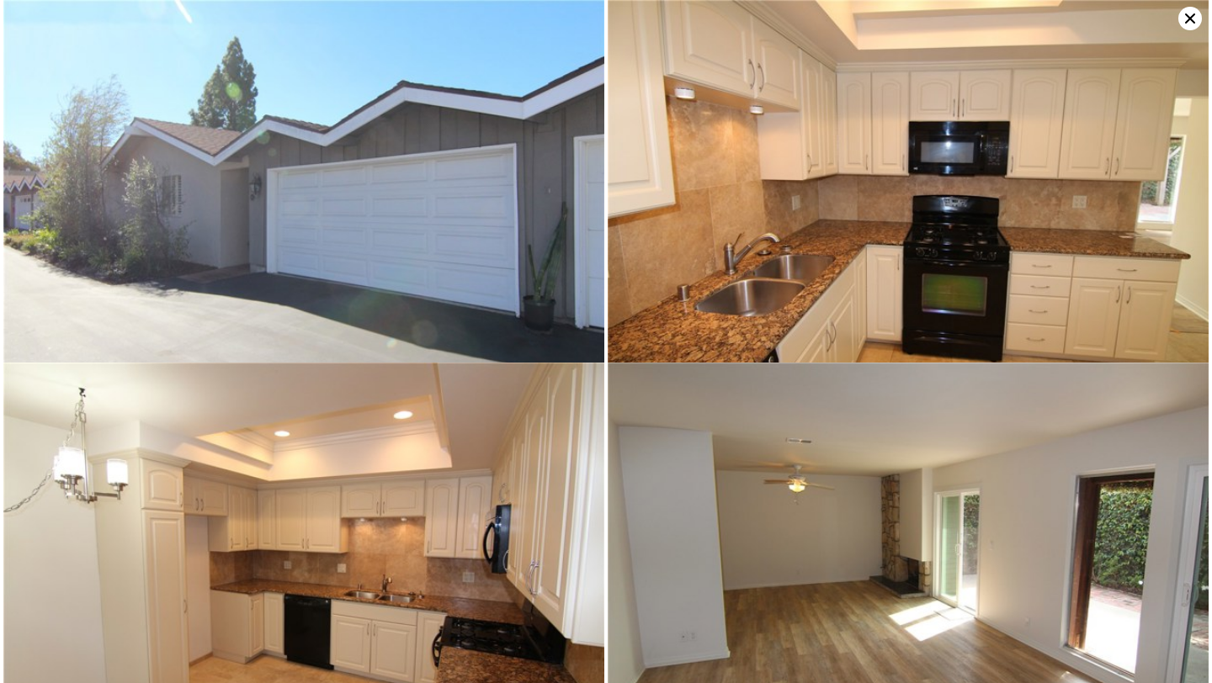
click at [1190, 9] on icon at bounding box center [1190, 19] width 24 height 24
